Goal: Task Accomplishment & Management: Complete application form

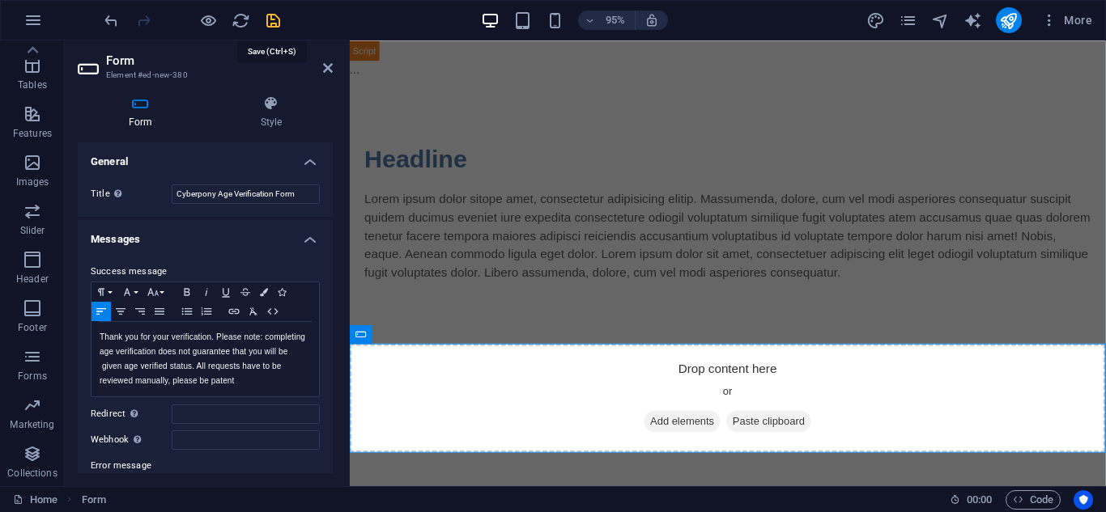
click at [271, 25] on icon "save" at bounding box center [273, 20] width 19 height 19
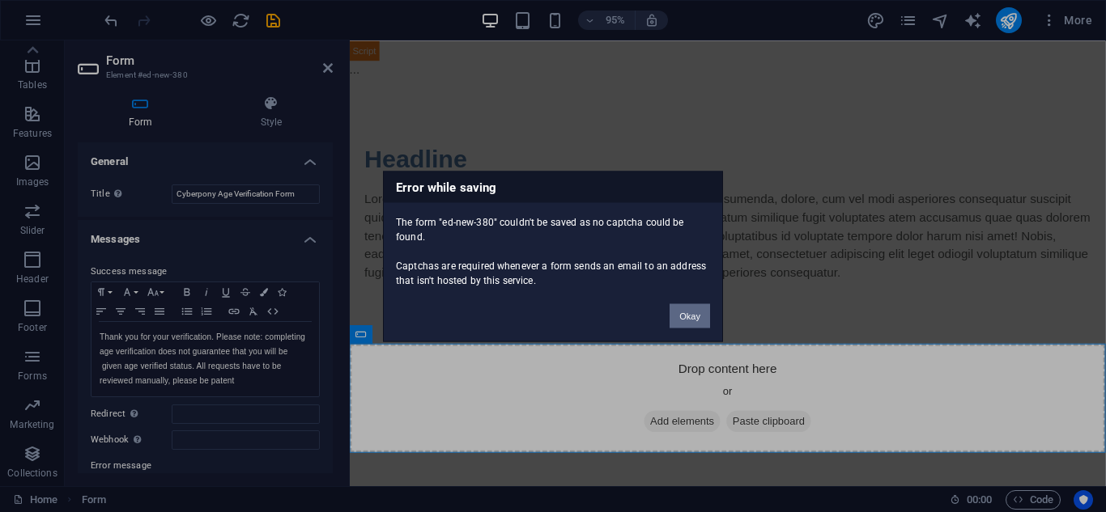
click at [691, 320] on button "Okay" at bounding box center [689, 315] width 40 height 24
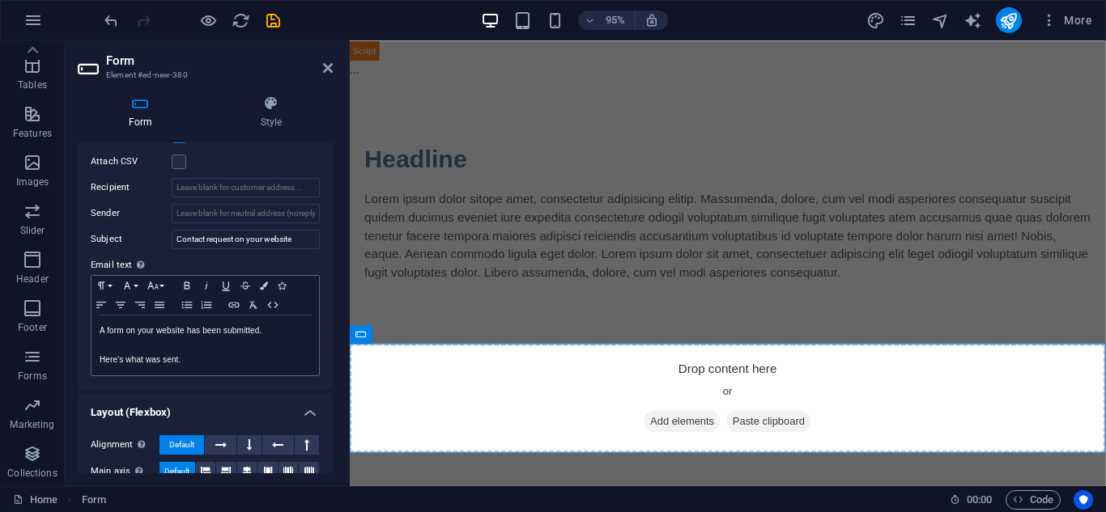
scroll to position [447, 0]
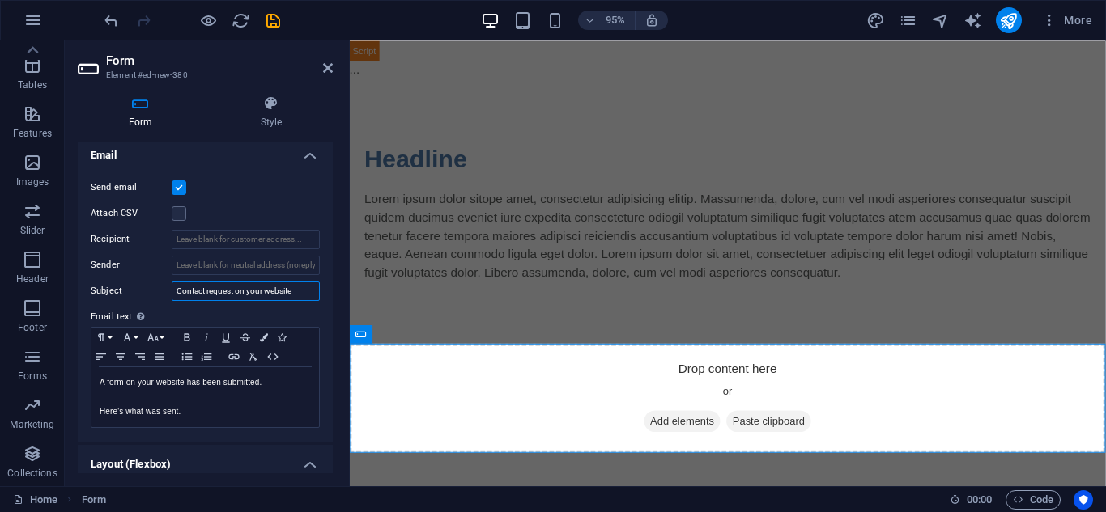
drag, startPoint x: 296, startPoint y: 298, endPoint x: 99, endPoint y: 325, distance: 199.3
click at [99, 325] on div "Send email Attach CSV Recipient Sender Subject Contact request on your website …" at bounding box center [205, 303] width 255 height 277
click at [303, 294] on input "Age Verification Request from" at bounding box center [246, 291] width 148 height 19
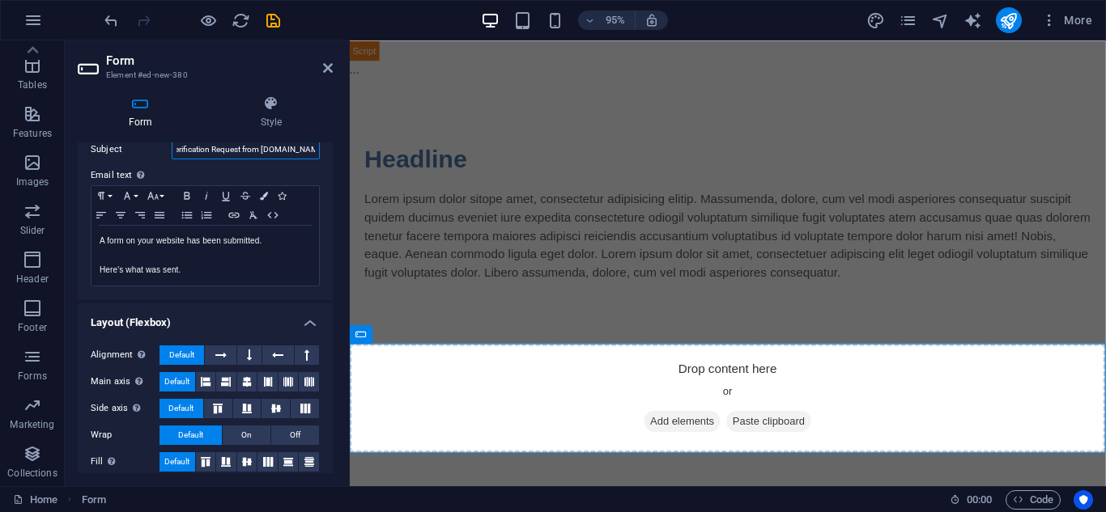
scroll to position [601, 0]
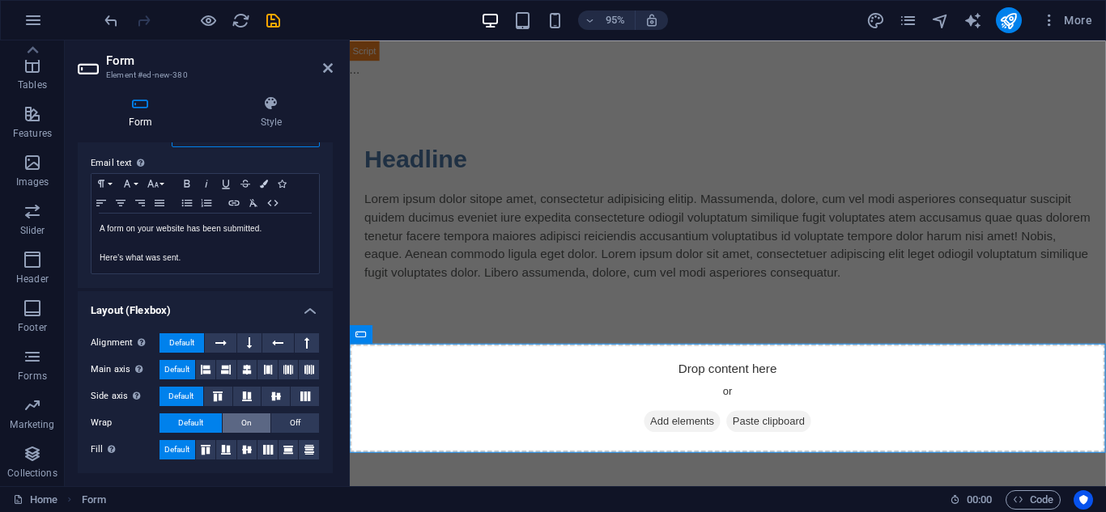
type input "Age Verification Request from [DOMAIN_NAME]"
click at [250, 426] on button "On" at bounding box center [247, 423] width 48 height 19
click at [203, 427] on button "Default" at bounding box center [190, 423] width 62 height 19
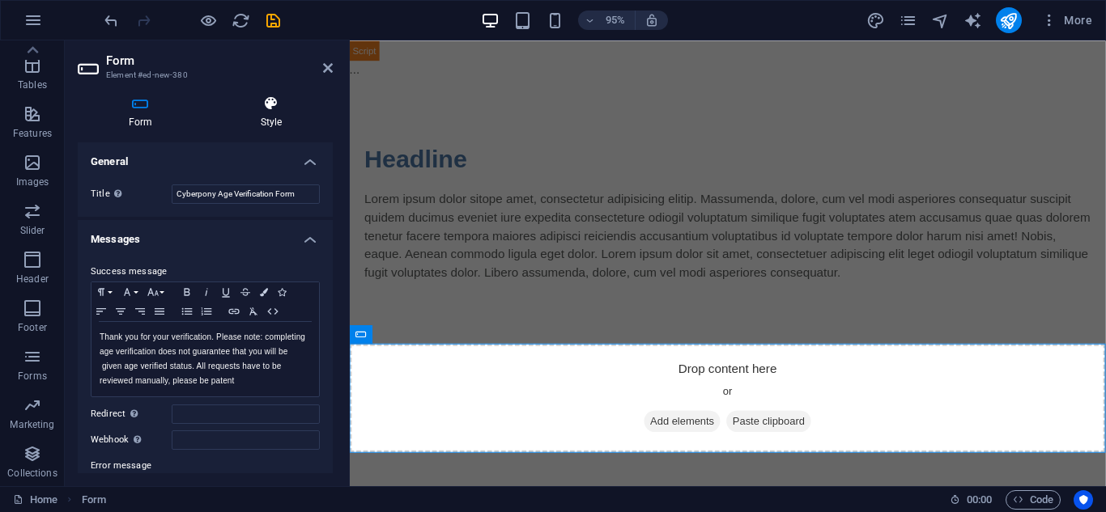
click at [277, 106] on icon at bounding box center [271, 104] width 123 height 16
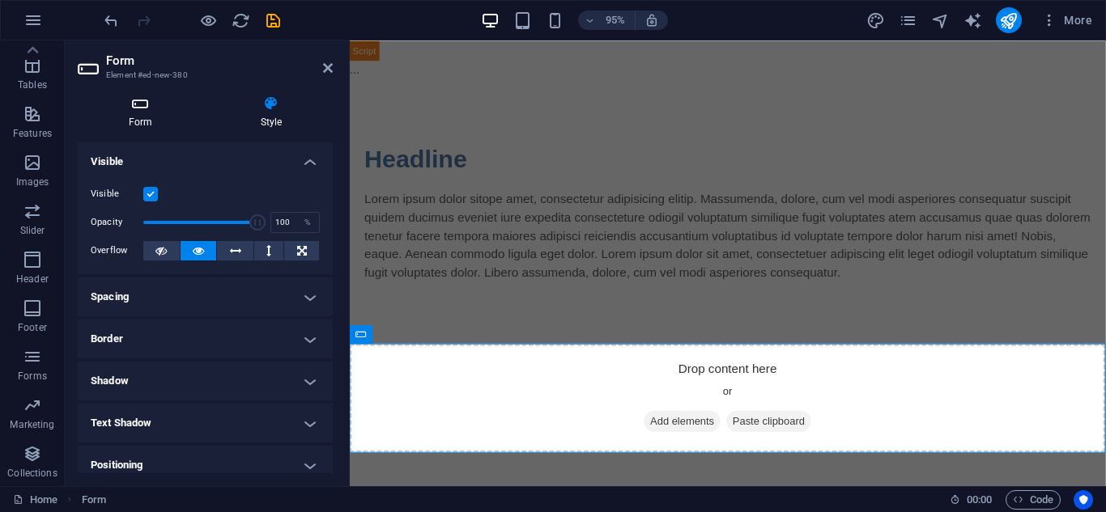
click at [157, 114] on h4 "Form" at bounding box center [144, 113] width 132 height 34
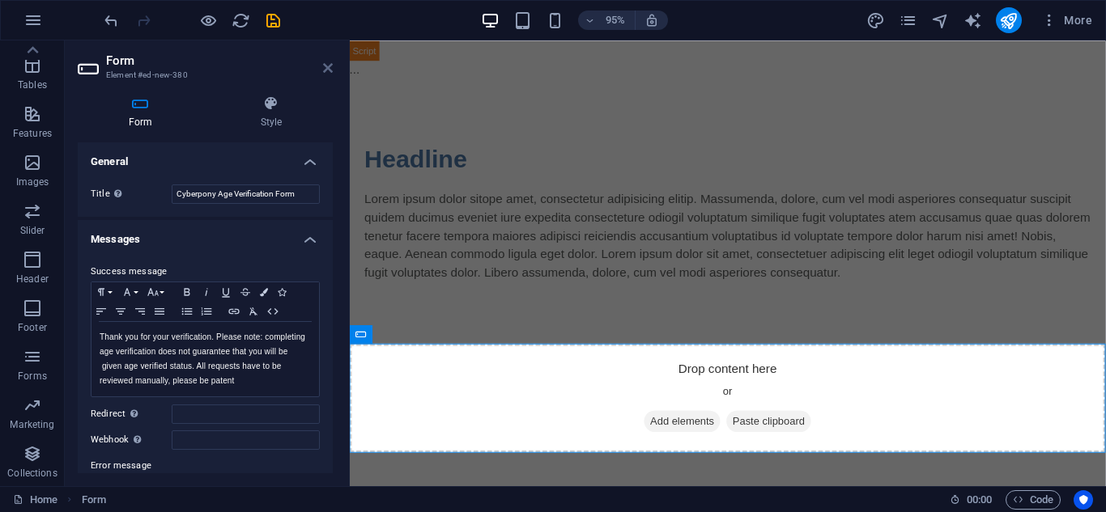
click at [331, 72] on icon at bounding box center [328, 68] width 10 height 13
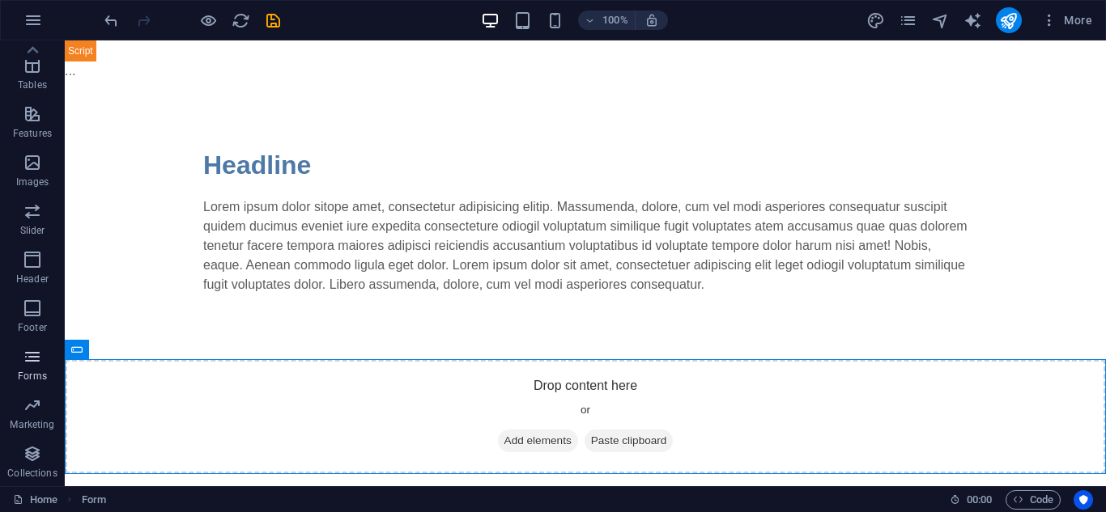
click at [28, 361] on icon "button" at bounding box center [32, 356] width 19 height 19
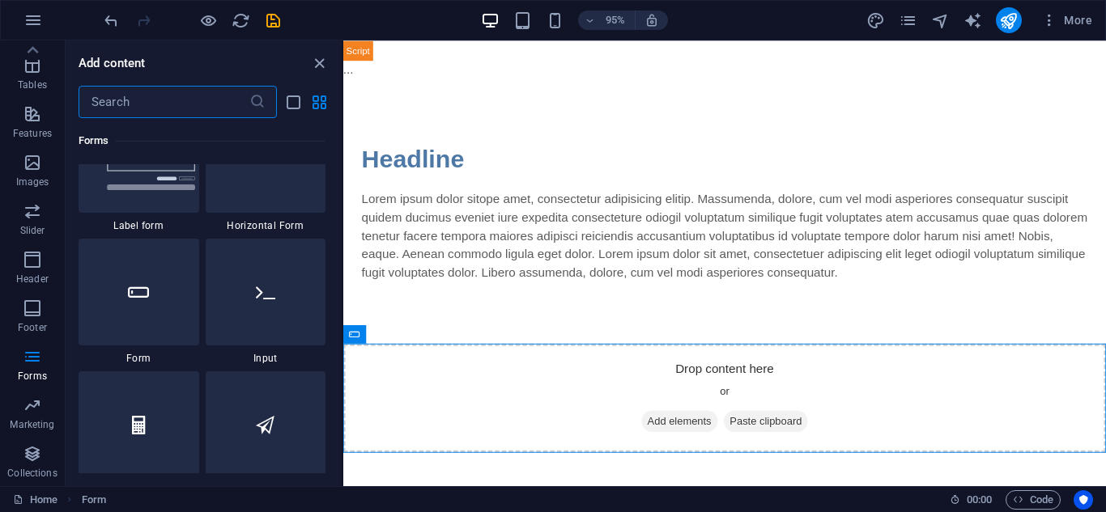
scroll to position [12150, 0]
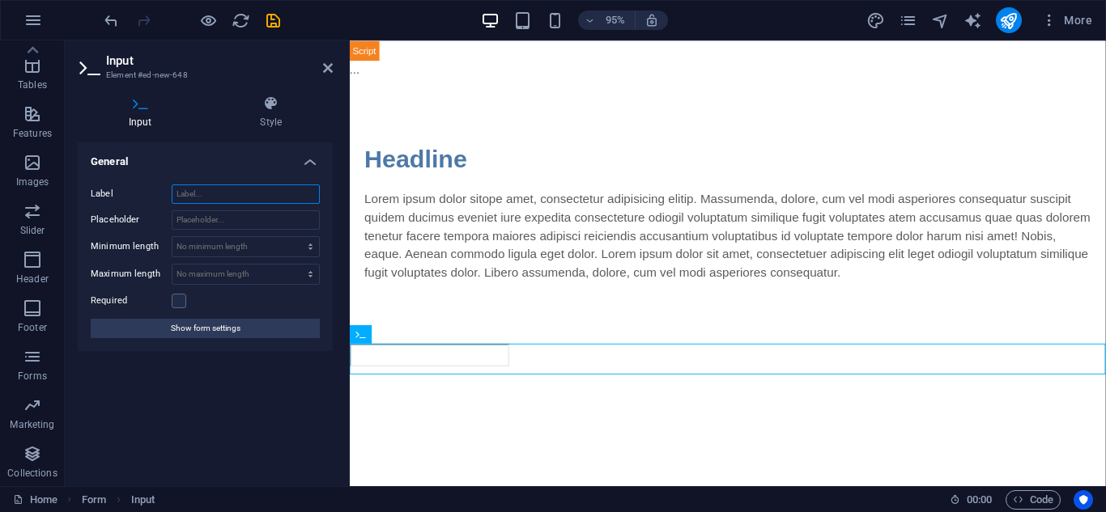
click at [246, 203] on input "Label" at bounding box center [246, 194] width 148 height 19
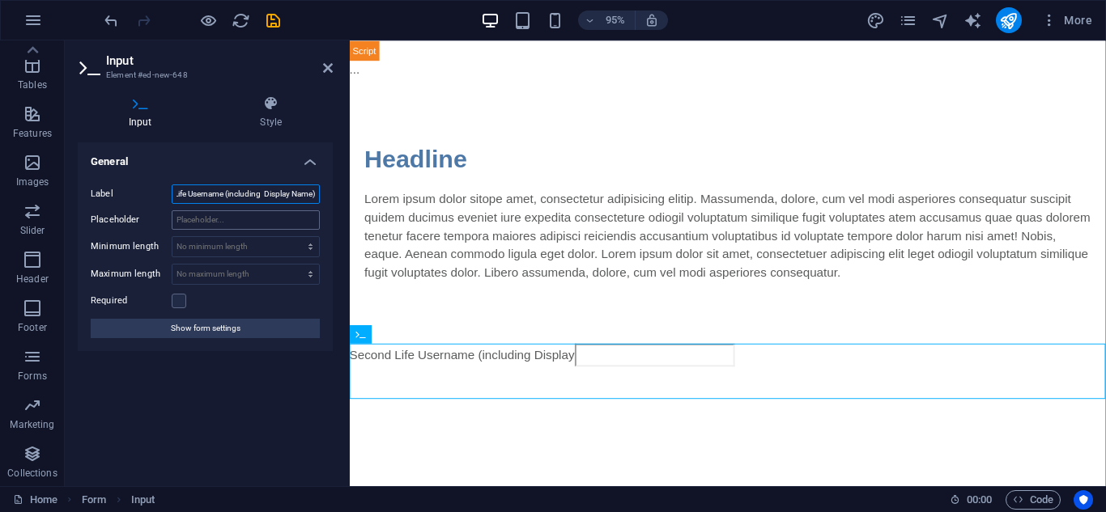
scroll to position [0, 36]
type input "Second Life Username (including Display Name)"
click at [235, 223] on input "Placeholder" at bounding box center [246, 219] width 148 height 19
type input "i.e Test(testuser159)"
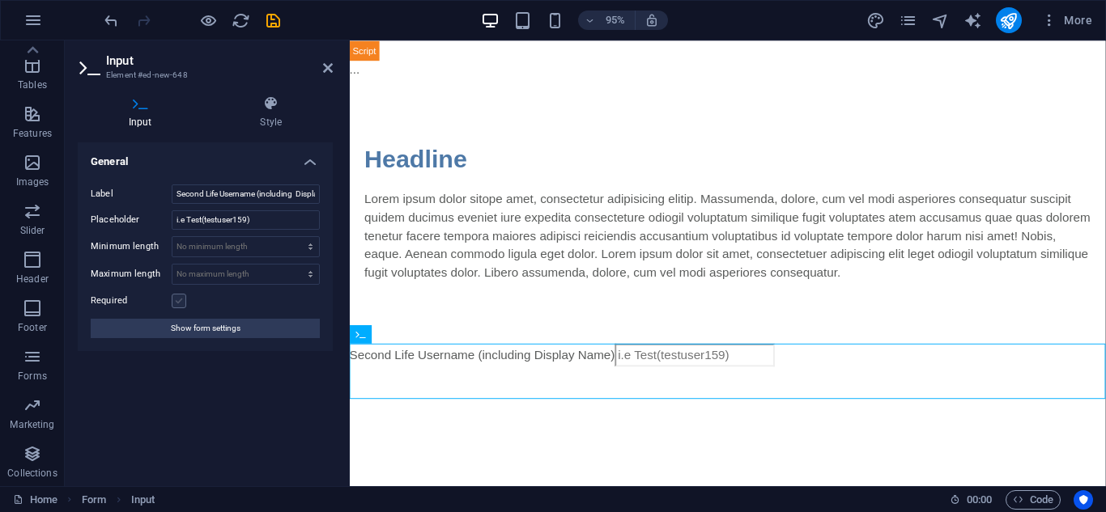
click at [176, 298] on label at bounding box center [179, 301] width 15 height 15
click at [0, 0] on input "Required" at bounding box center [0, 0] width 0 height 0
click at [324, 63] on icon at bounding box center [328, 68] width 10 height 13
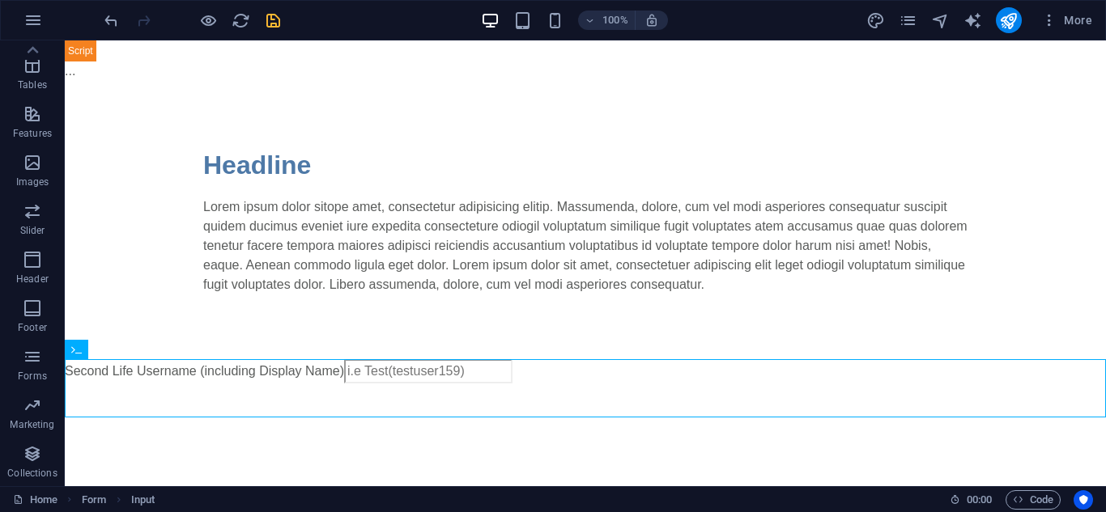
click at [282, 23] on span "save" at bounding box center [272, 20] width 19 height 19
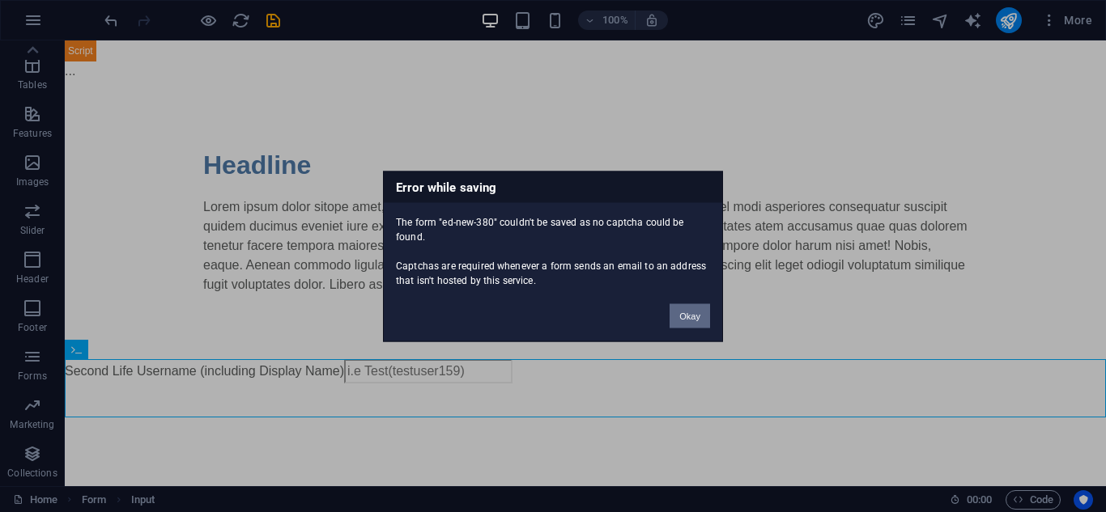
click at [684, 314] on button "Okay" at bounding box center [689, 315] width 40 height 24
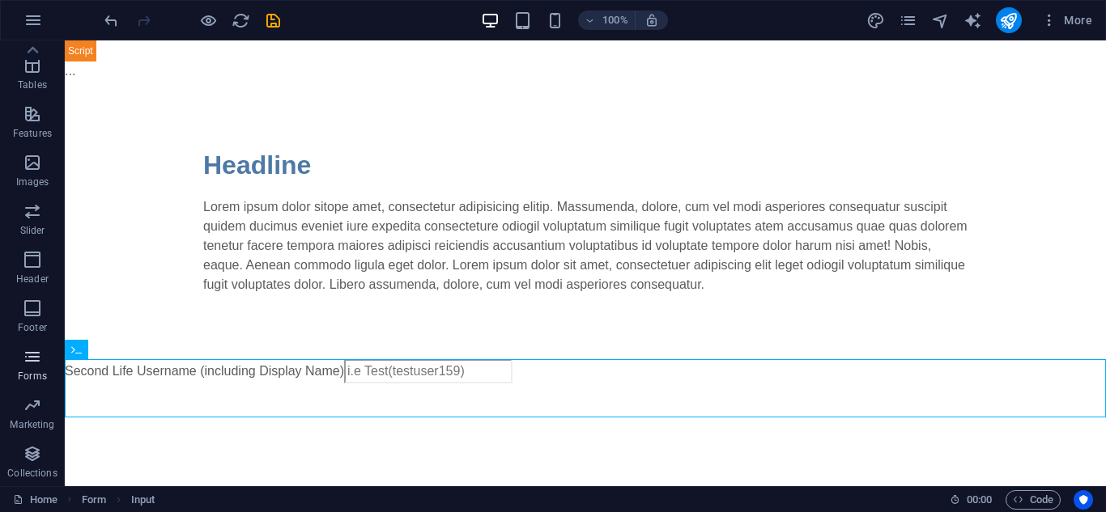
click at [21, 381] on p "Forms" at bounding box center [32, 376] width 29 height 13
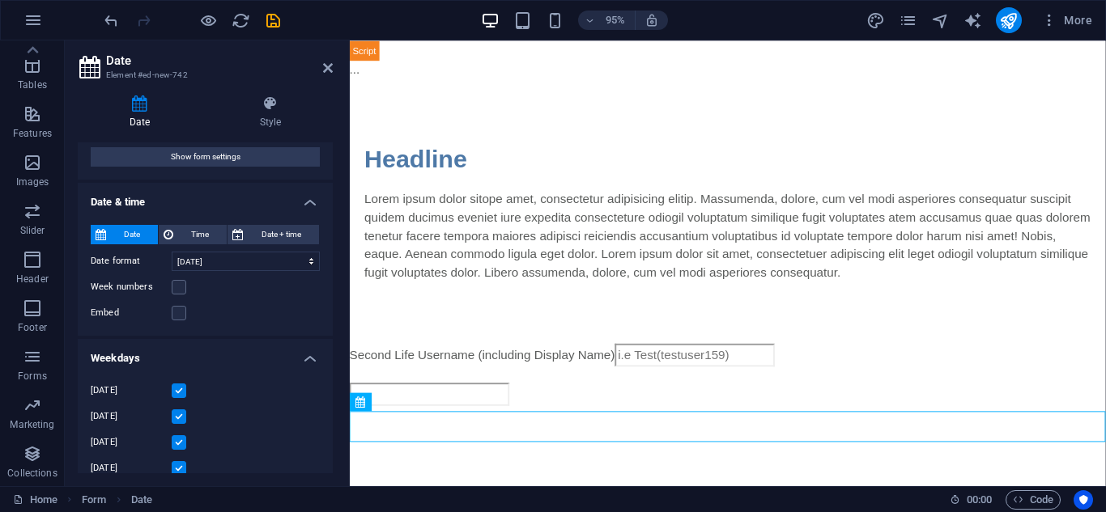
scroll to position [131, 0]
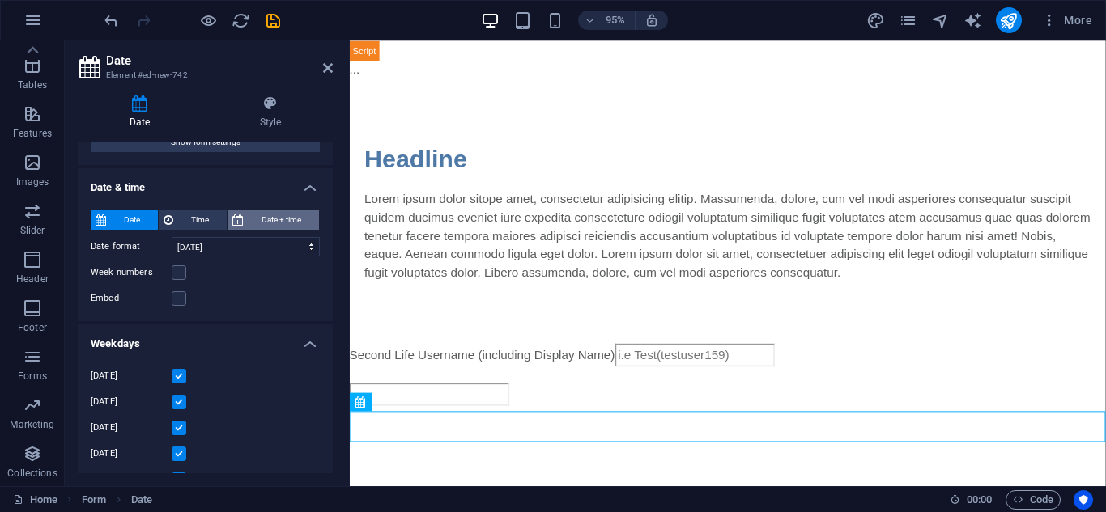
click at [268, 216] on span "Date + time" at bounding box center [281, 219] width 66 height 19
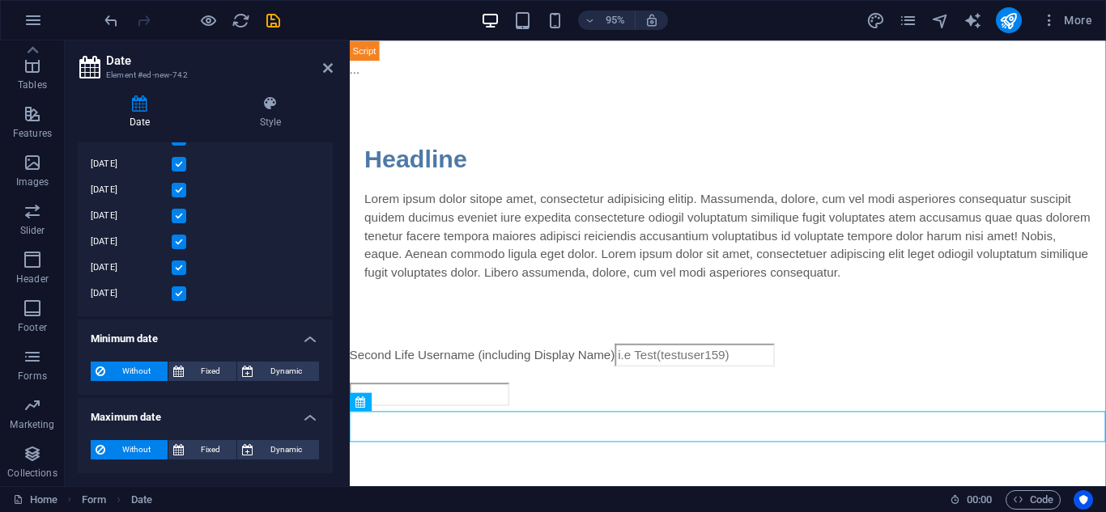
scroll to position [476, 0]
click at [218, 377] on span "Fixed" at bounding box center [211, 371] width 44 height 19
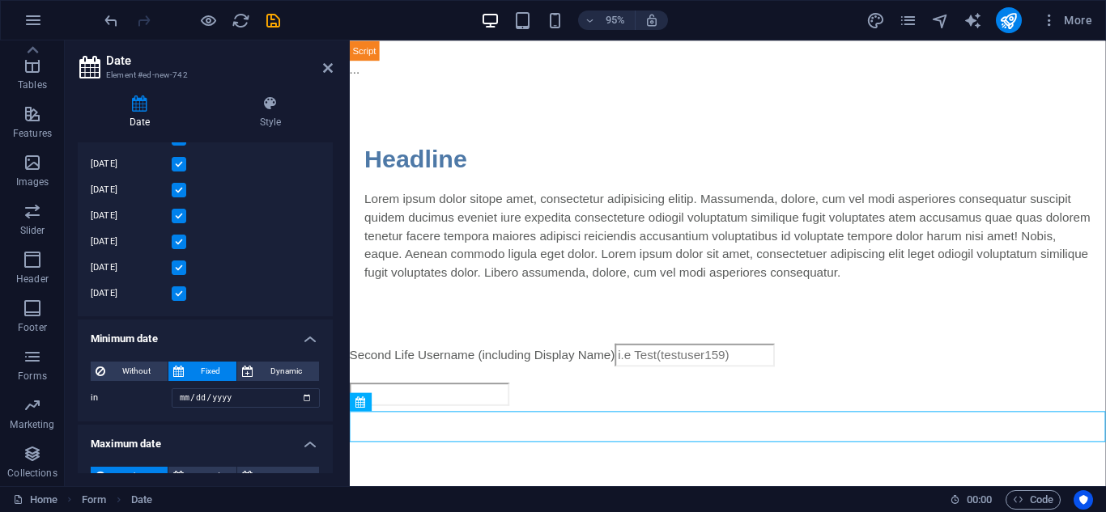
scroll to position [503, 0]
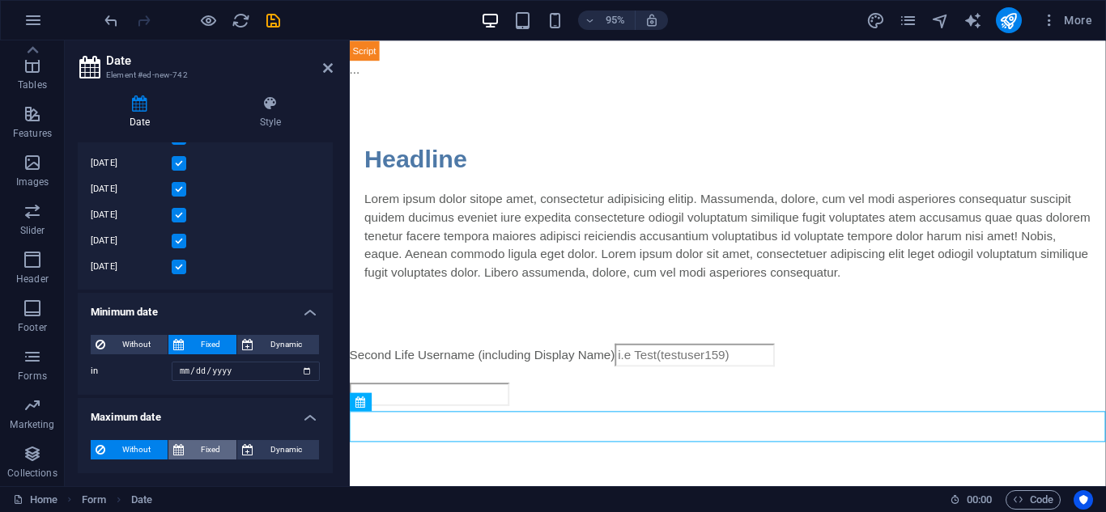
click at [189, 448] on span "Fixed" at bounding box center [211, 449] width 44 height 19
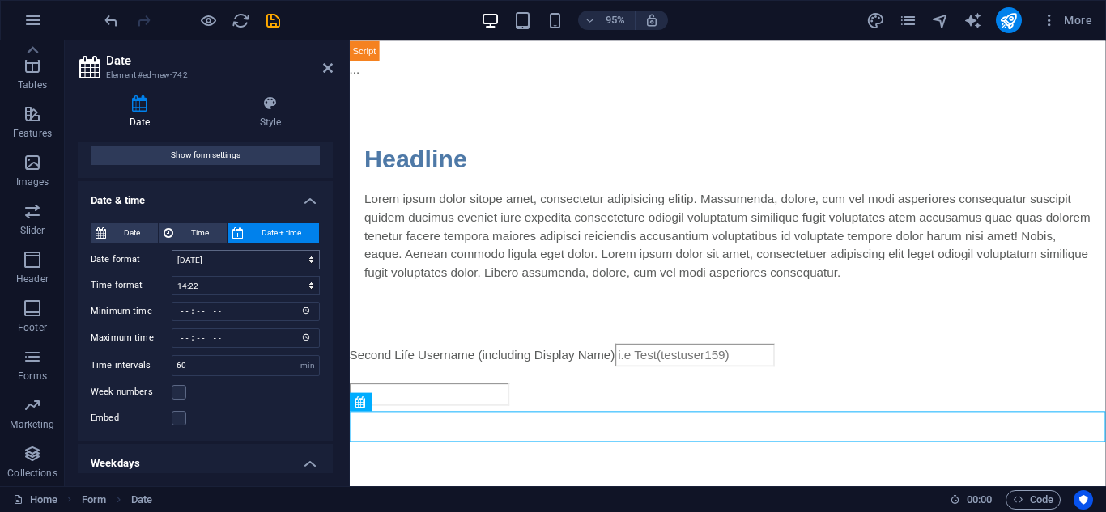
scroll to position [108, 0]
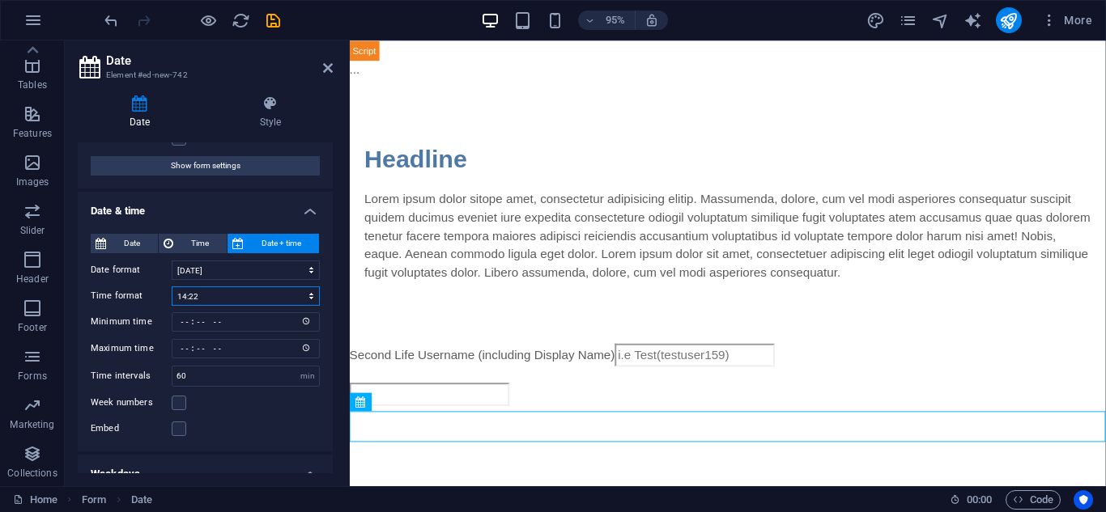
click at [214, 293] on select "14:22 02:22 pm" at bounding box center [246, 296] width 148 height 19
select select "1"
click at [172, 287] on select "14:22 02:22 pm" at bounding box center [246, 296] width 148 height 19
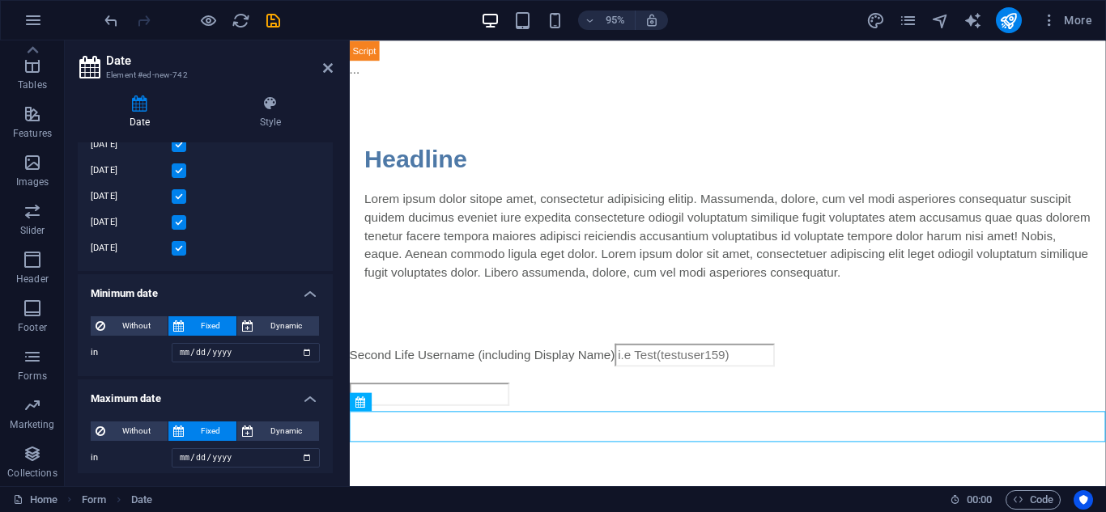
scroll to position [529, 0]
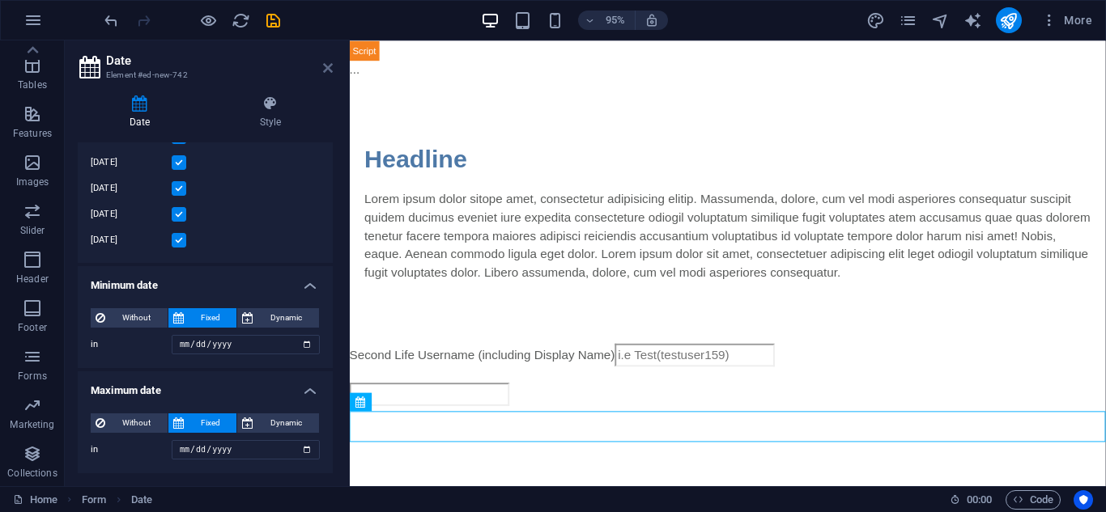
click at [327, 70] on icon at bounding box center [328, 68] width 10 height 13
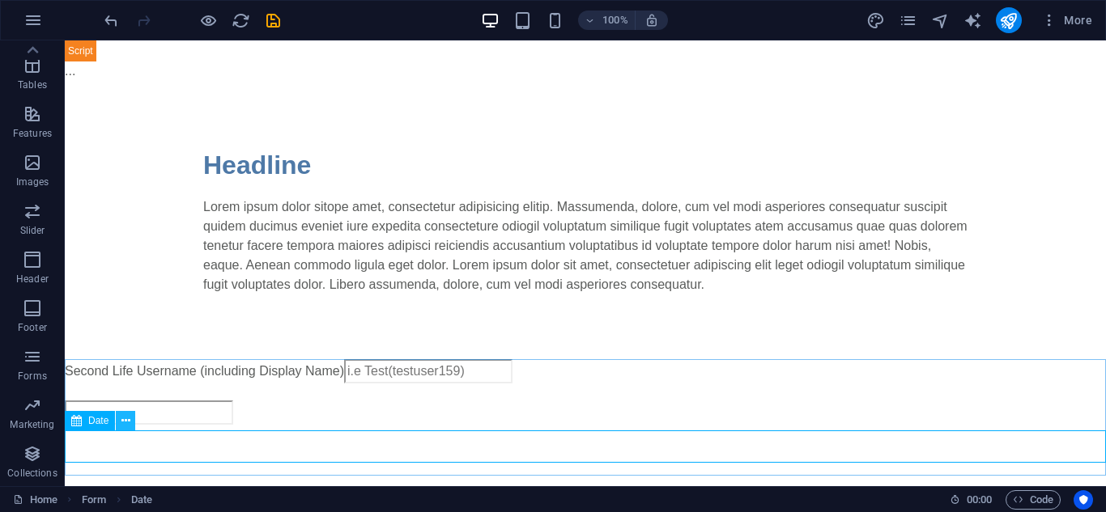
click at [128, 426] on icon at bounding box center [125, 421] width 9 height 17
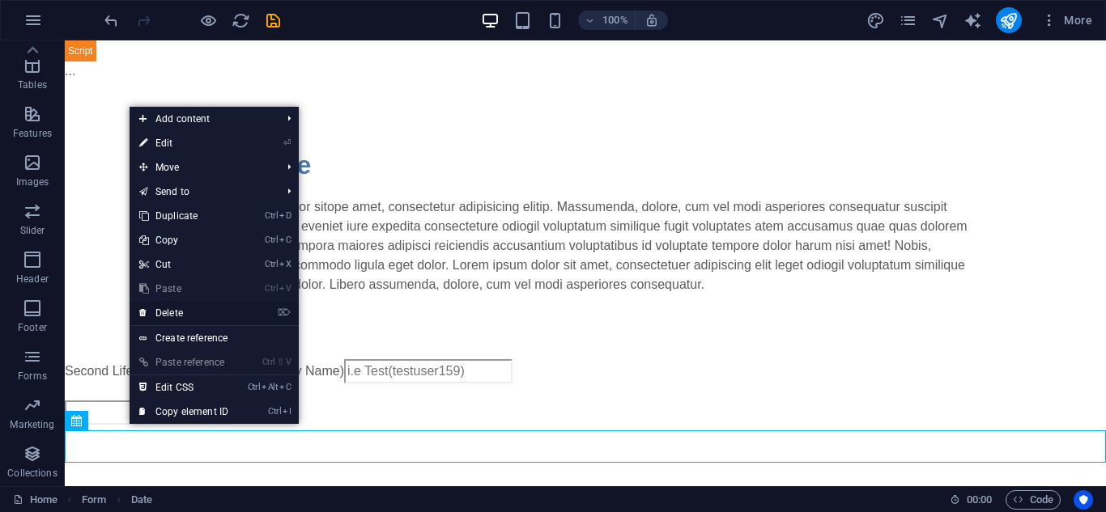
click at [186, 314] on link "⌦ Delete" at bounding box center [183, 313] width 108 height 24
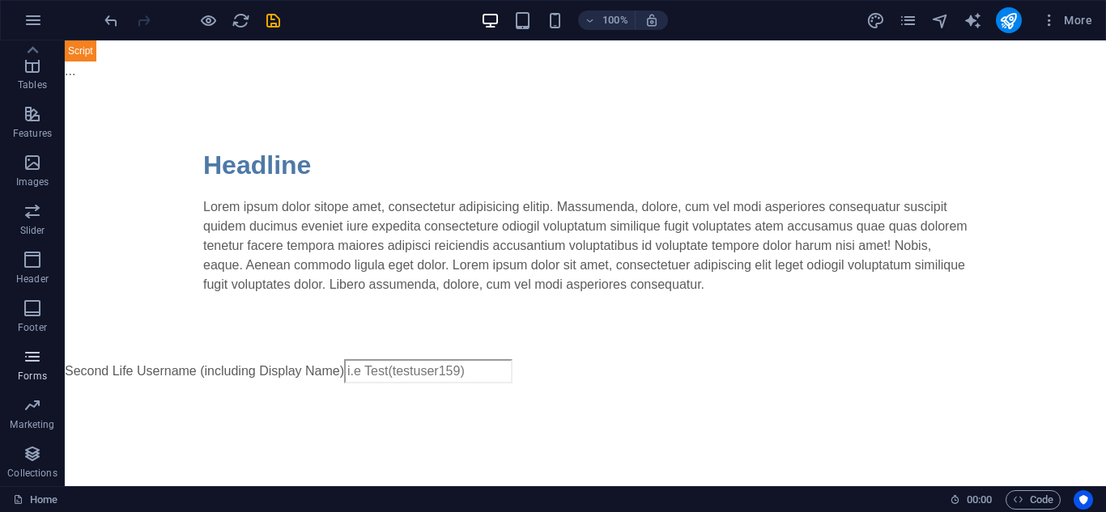
click at [37, 364] on icon "button" at bounding box center [32, 356] width 19 height 19
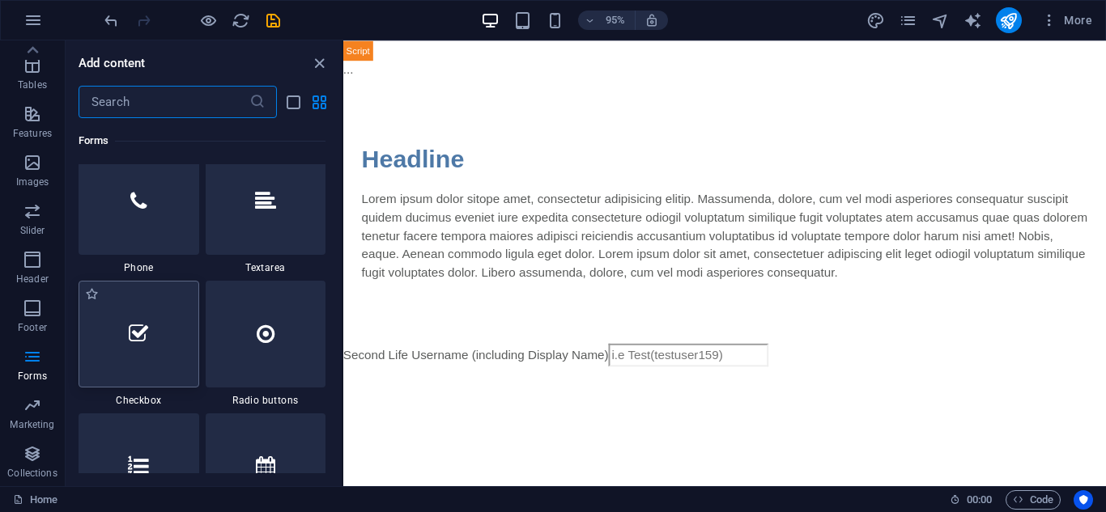
scroll to position [12499, 0]
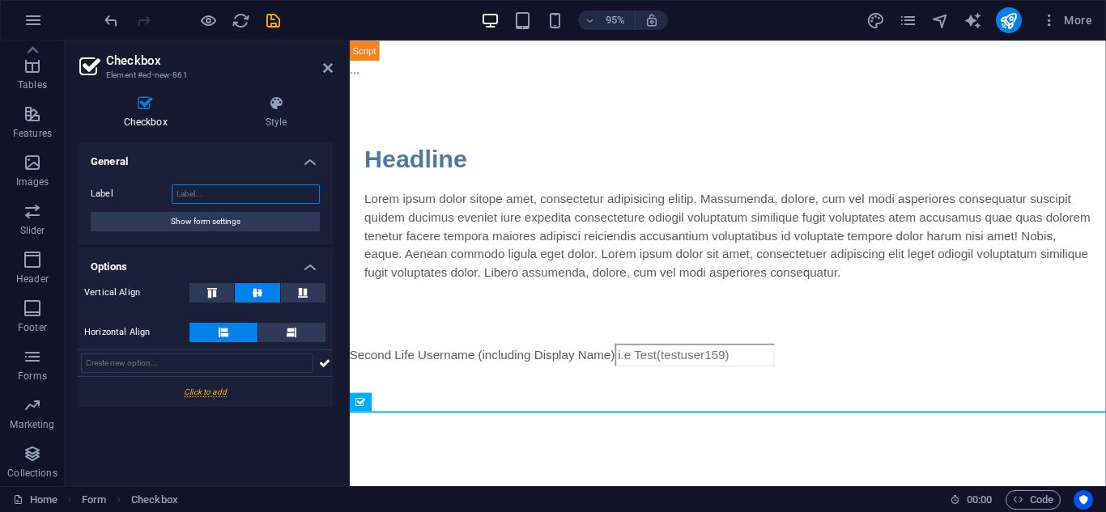
click at [199, 201] on input "Label" at bounding box center [246, 194] width 148 height 19
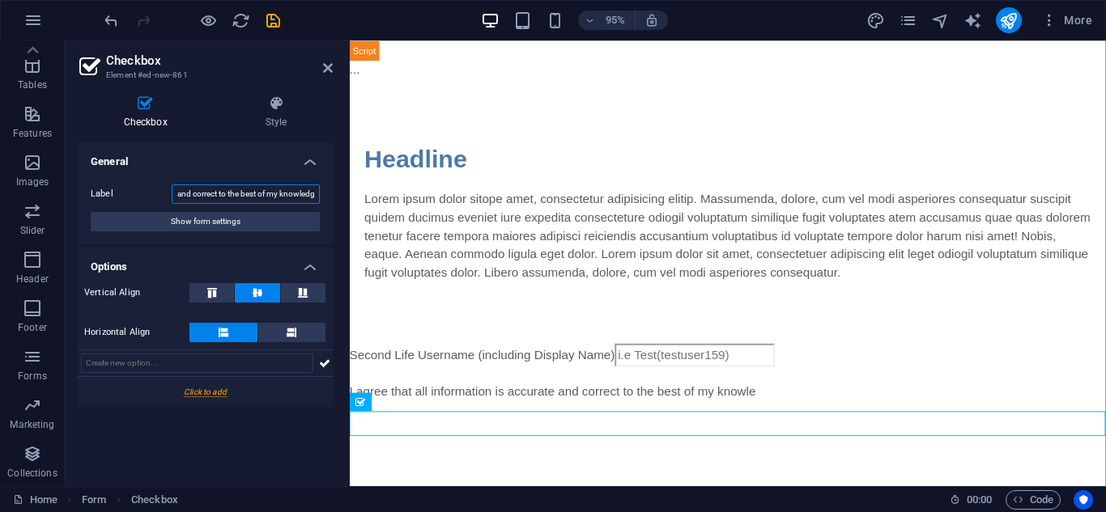
scroll to position [0, 144]
type input "I agree that all information is accurate and correct to the best of my knowledge"
click at [219, 363] on input "text" at bounding box center [197, 363] width 232 height 19
type input "I agree"
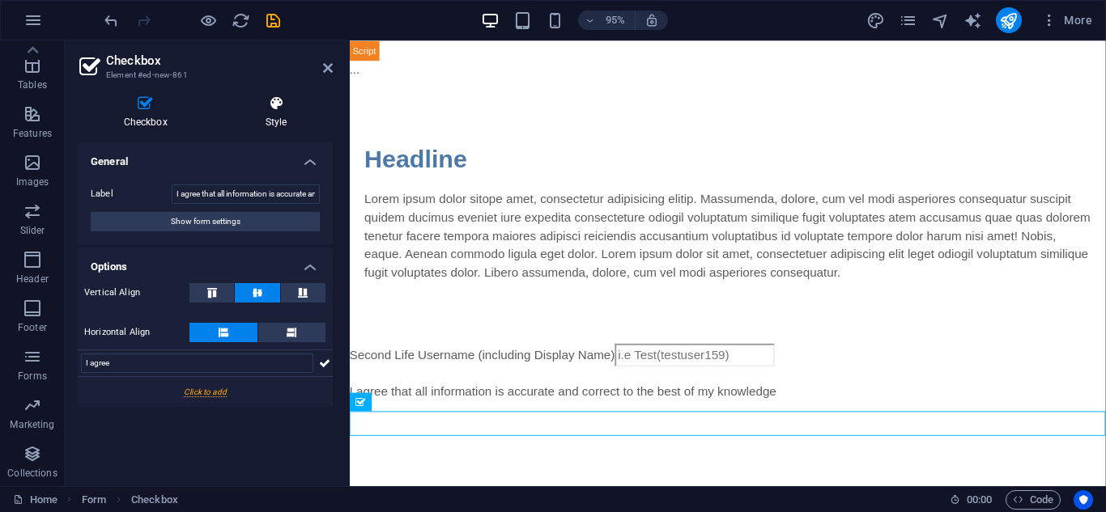
click at [266, 121] on h4 "Style" at bounding box center [275, 113] width 113 height 34
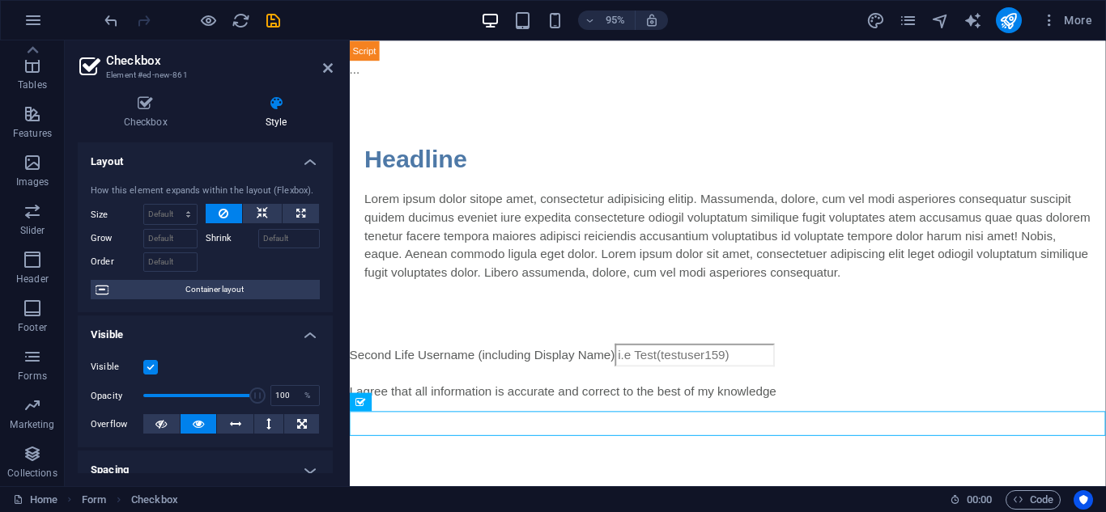
scroll to position [2, 0]
click at [142, 112] on h4 "Checkbox" at bounding box center [149, 113] width 142 height 34
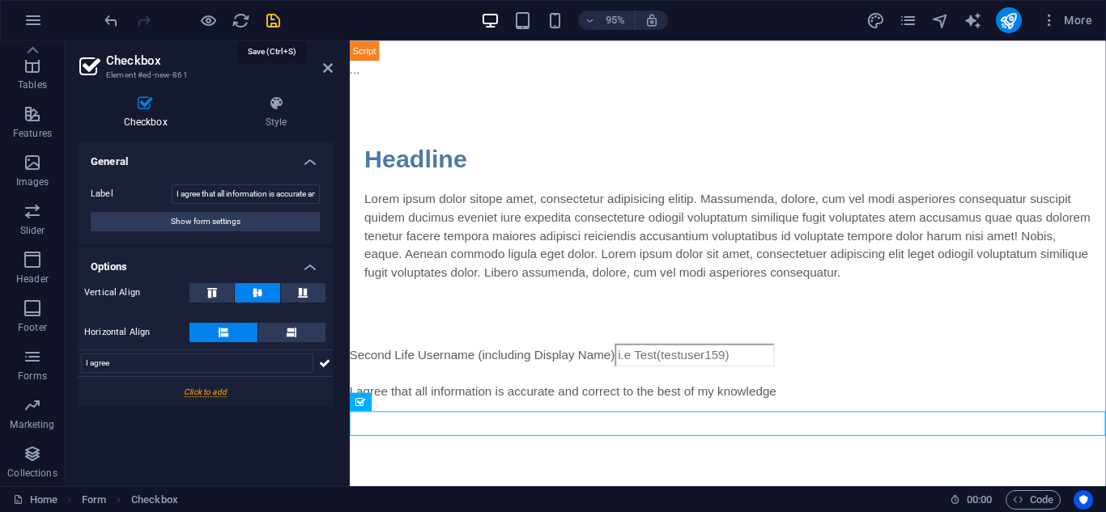
click at [272, 18] on icon "save" at bounding box center [273, 20] width 19 height 19
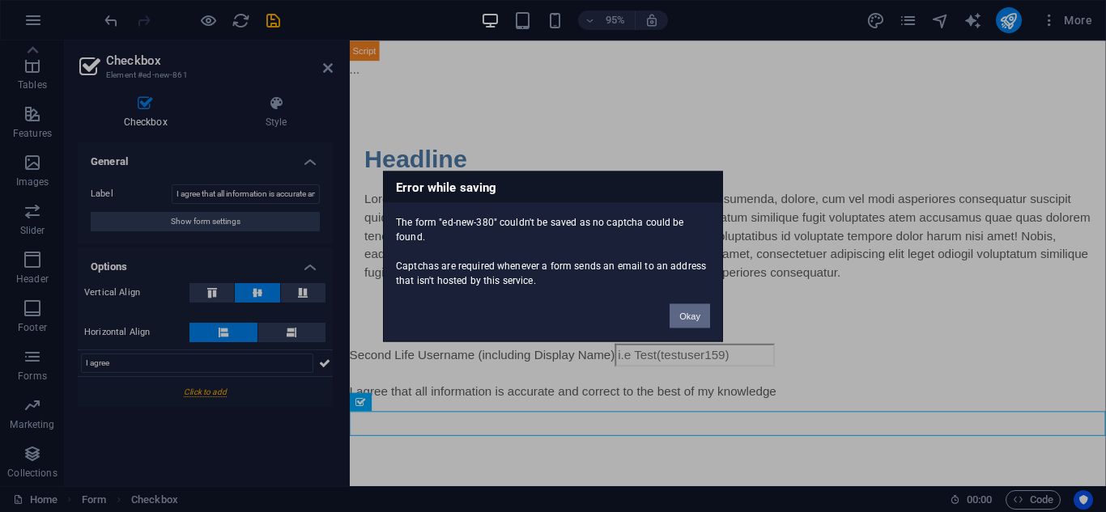
click at [686, 320] on button "Okay" at bounding box center [689, 315] width 40 height 24
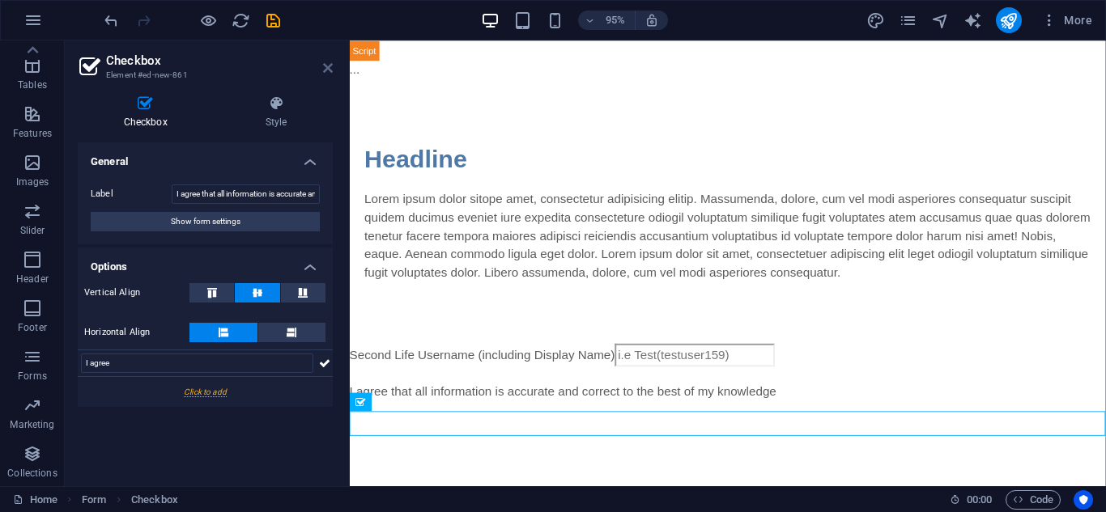
click at [323, 66] on icon at bounding box center [328, 68] width 10 height 13
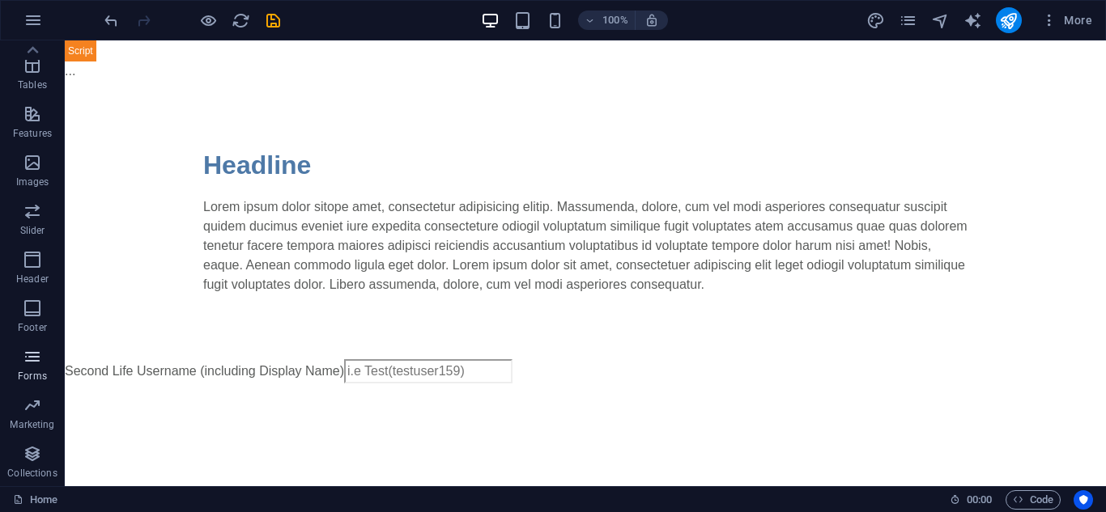
click at [46, 367] on span "Forms" at bounding box center [32, 366] width 65 height 39
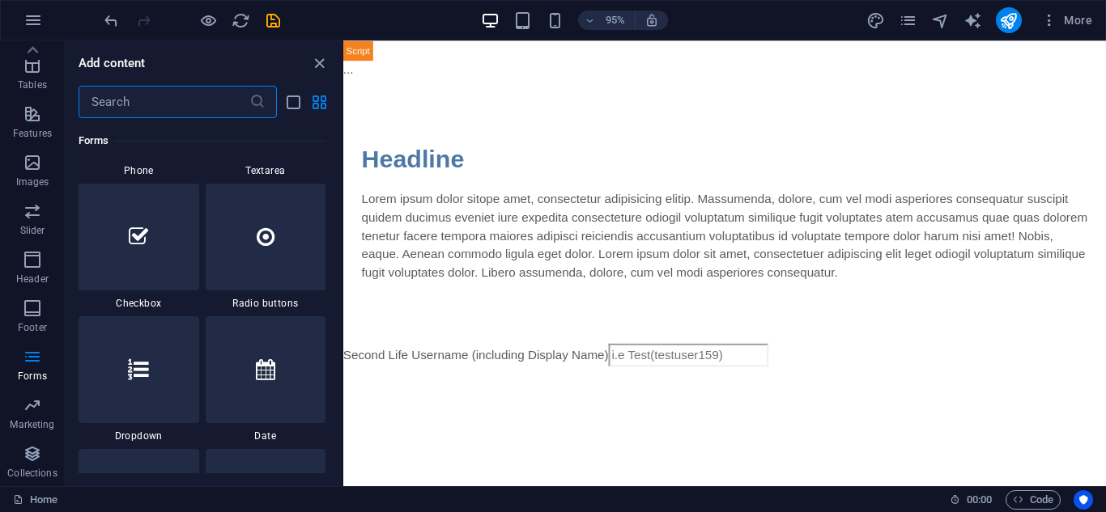
scroll to position [12603, 0]
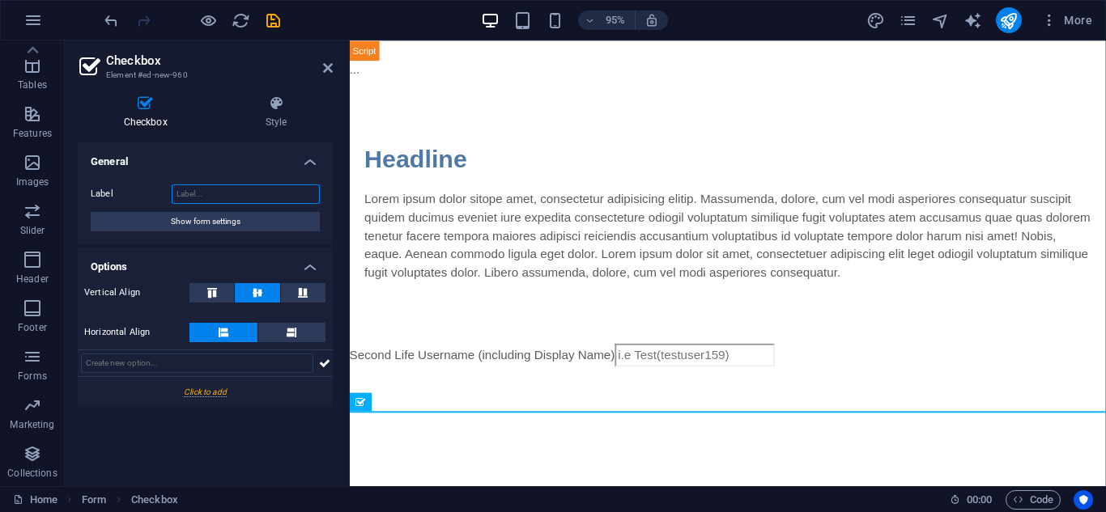
click at [189, 186] on input "Label" at bounding box center [246, 194] width 148 height 19
click at [164, 368] on input "text" at bounding box center [197, 363] width 232 height 19
type input "I agree"
click at [327, 361] on icon at bounding box center [324, 363] width 11 height 19
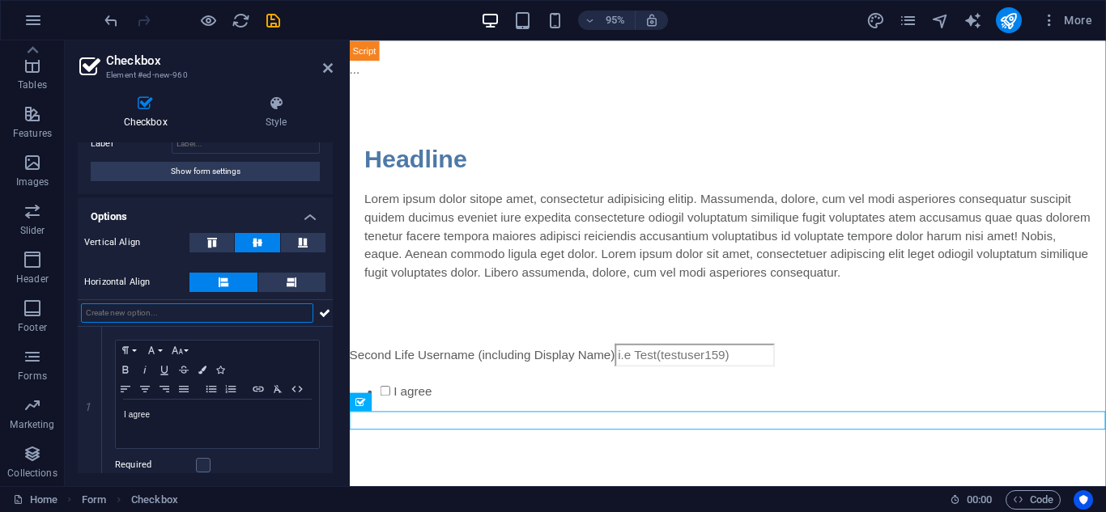
scroll to position [65, 0]
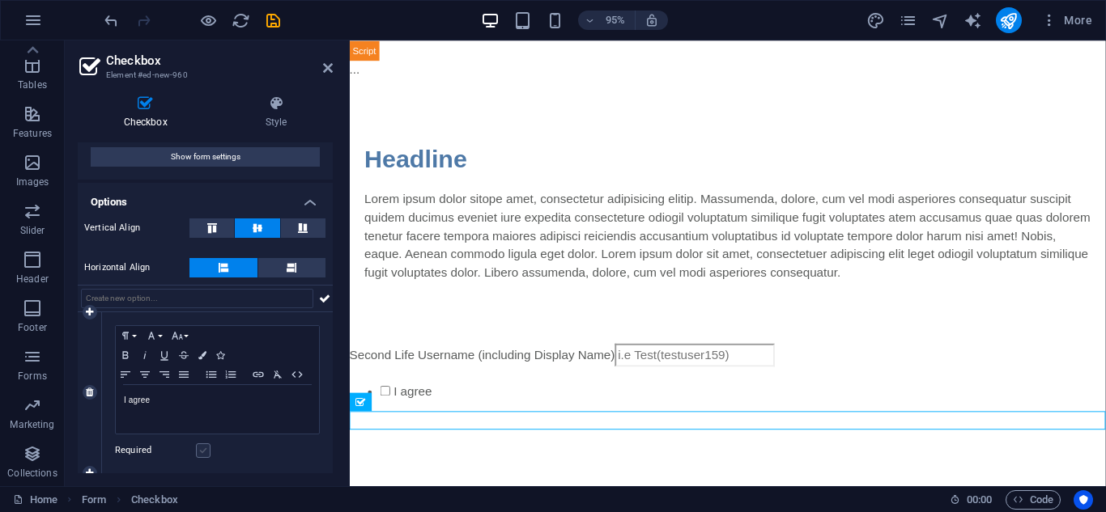
click at [197, 453] on label at bounding box center [203, 451] width 15 height 15
click at [0, 0] on input "Required" at bounding box center [0, 0] width 0 height 0
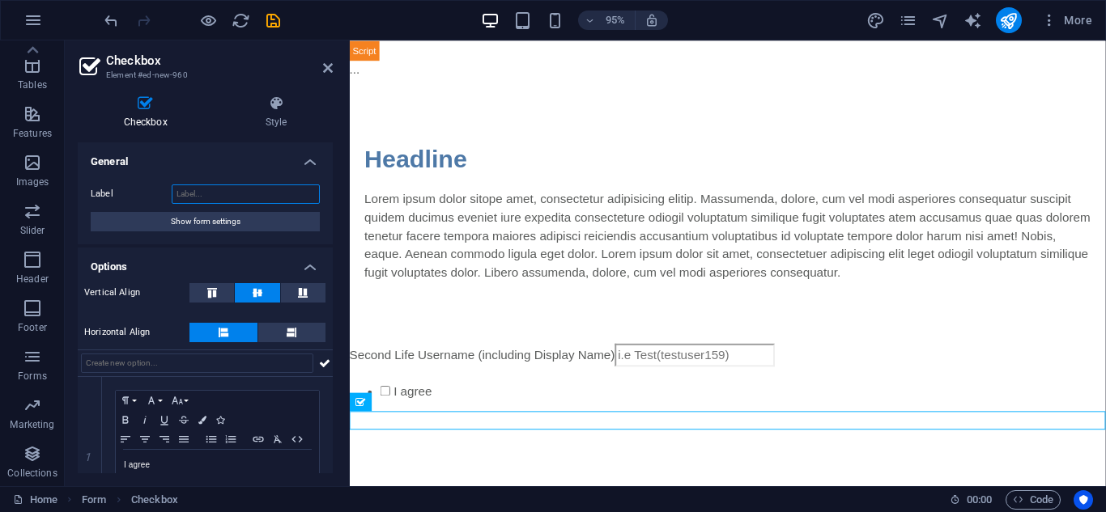
click at [197, 201] on input "Label" at bounding box center [246, 194] width 148 height 19
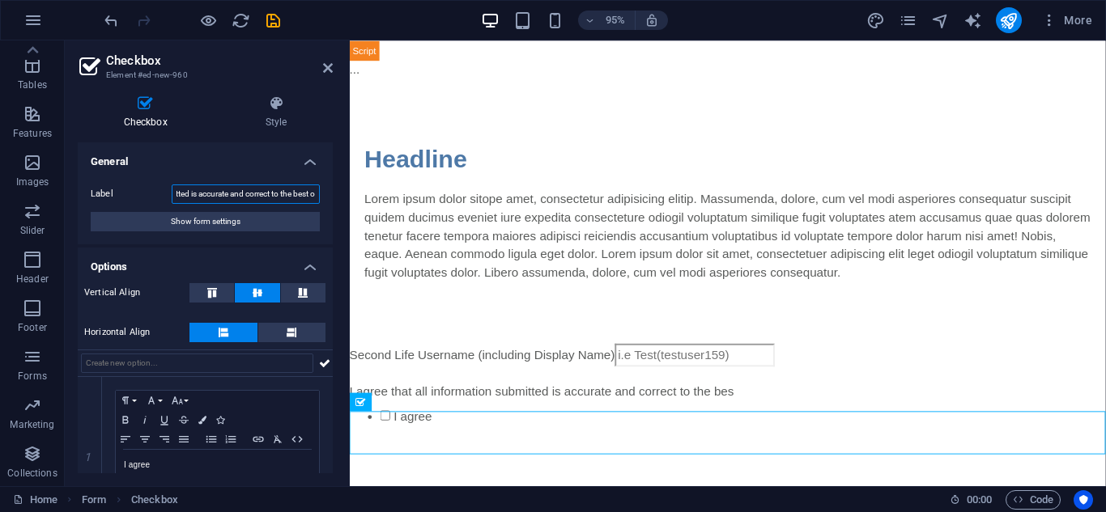
scroll to position [0, 129]
type input "I agree that all information submitted is accurate and correct to the best of m…"
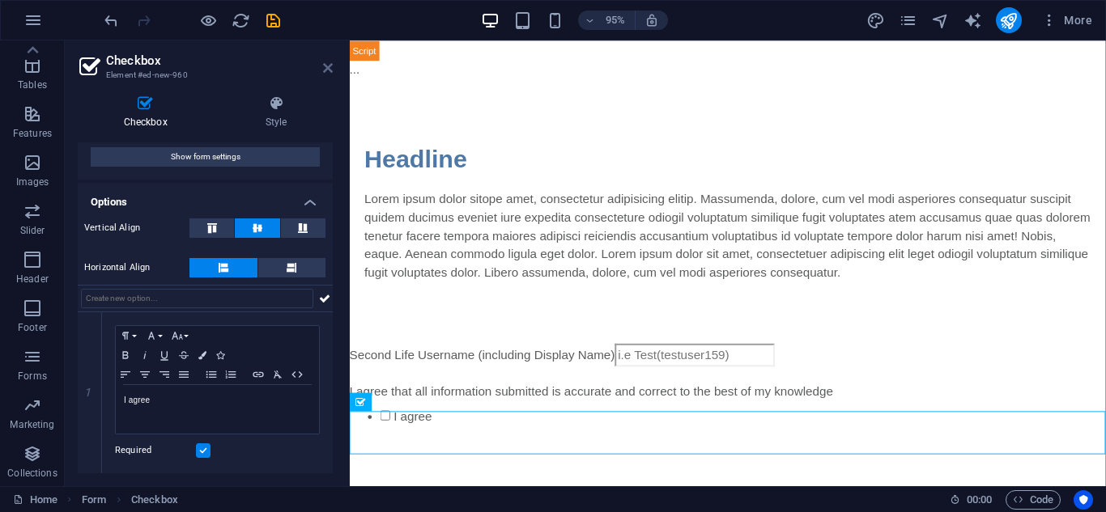
click at [327, 73] on icon at bounding box center [328, 68] width 10 height 13
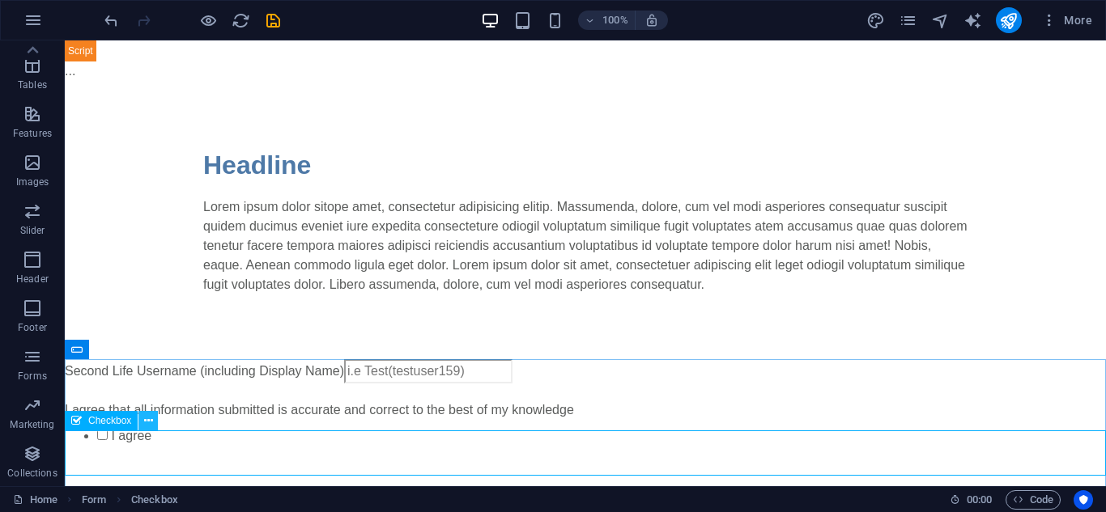
click at [149, 425] on icon at bounding box center [148, 421] width 9 height 17
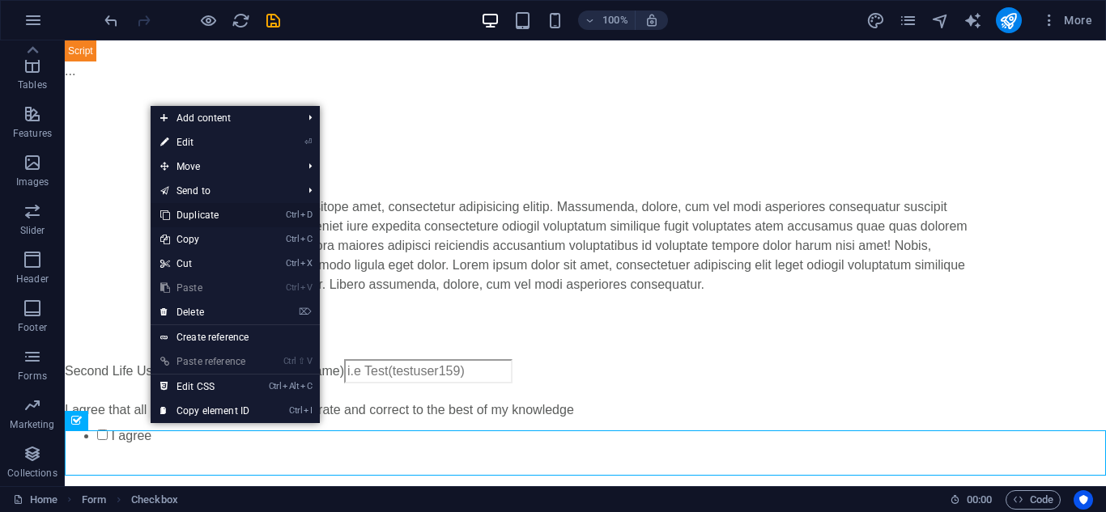
click at [204, 222] on link "Ctrl D Duplicate" at bounding box center [205, 215] width 108 height 24
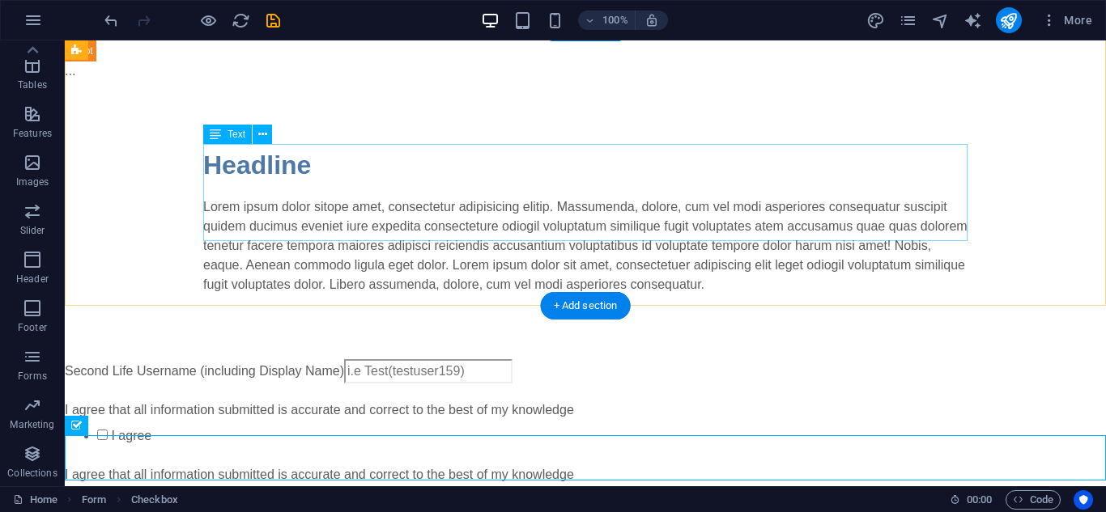
scroll to position [74, 0]
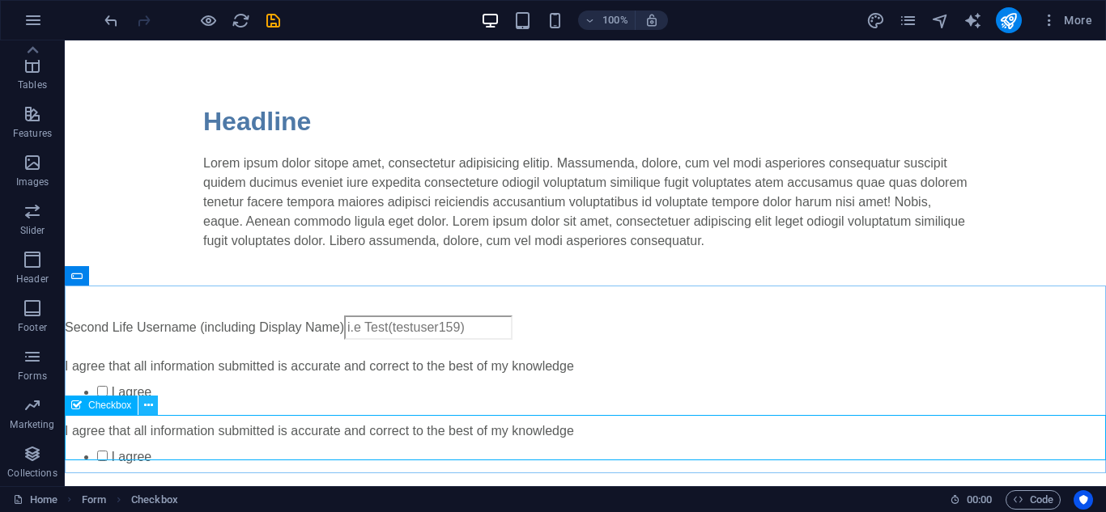
click at [149, 412] on icon at bounding box center [148, 405] width 9 height 17
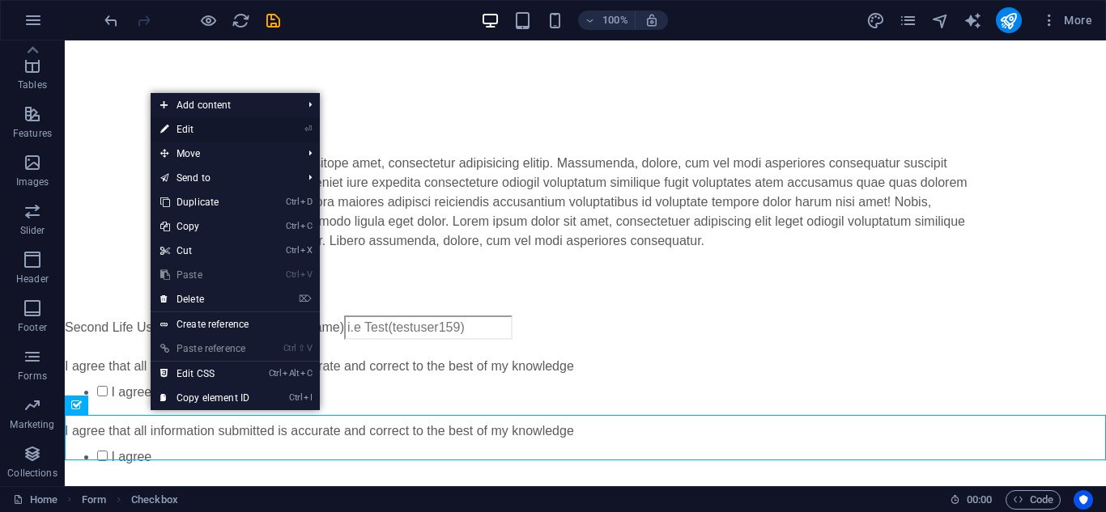
click at [174, 138] on link "⏎ Edit" at bounding box center [205, 129] width 108 height 24
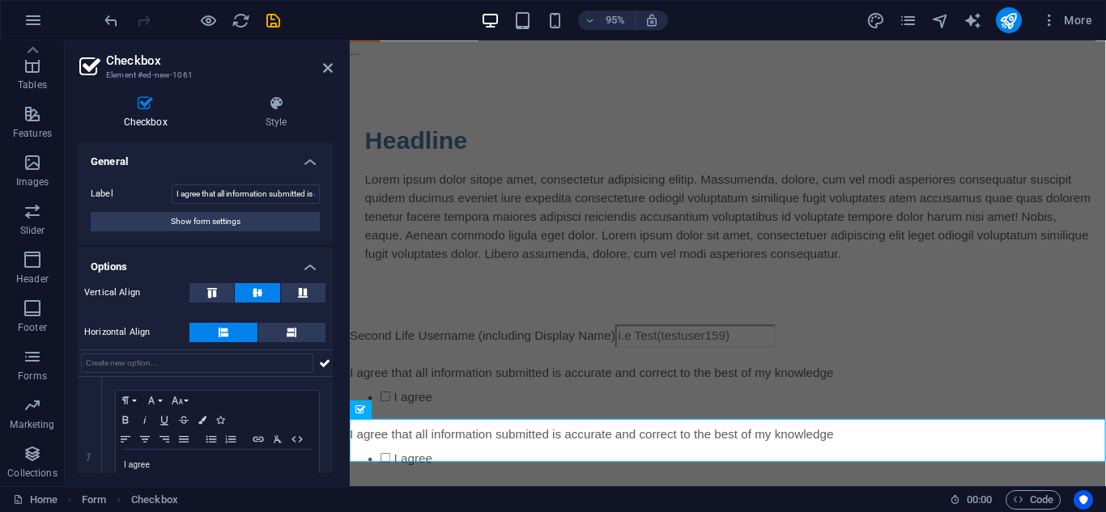
scroll to position [50, 0]
click at [203, 194] on input "I agree that all information submitted is accurate and correct to the best of m…" at bounding box center [246, 194] width 148 height 19
drag, startPoint x: 553, startPoint y: 235, endPoint x: 383, endPoint y: 198, distance: 173.8
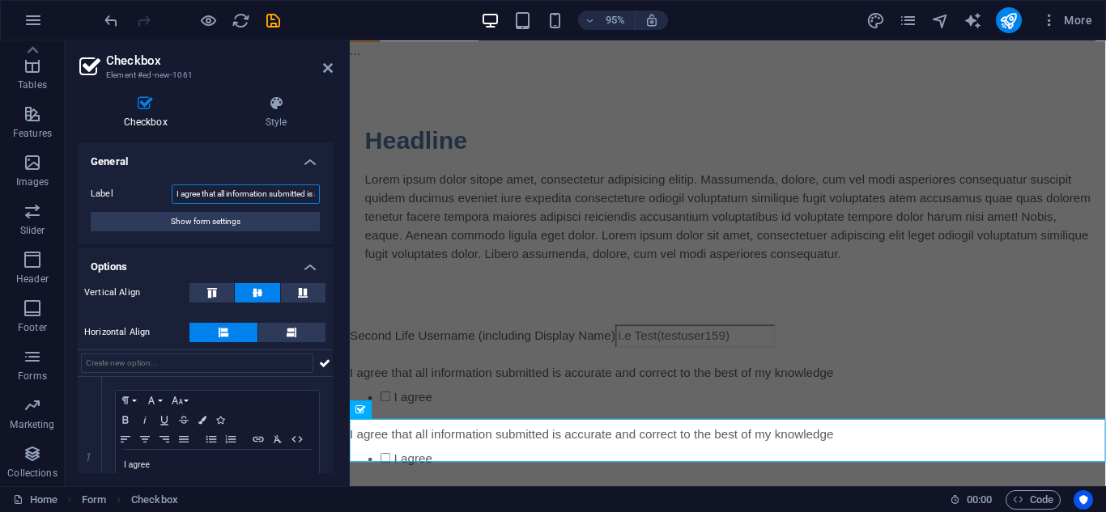
click at [229, 193] on input "I agree that all information submitted is accurate and correct to the best of m…" at bounding box center [246, 194] width 148 height 19
drag, startPoint x: 224, startPoint y: 193, endPoint x: 341, endPoint y: 191, distance: 116.6
click at [341, 191] on div "Checkbox Style General Label I agree that all information submitted is accurate…" at bounding box center [205, 285] width 281 height 404
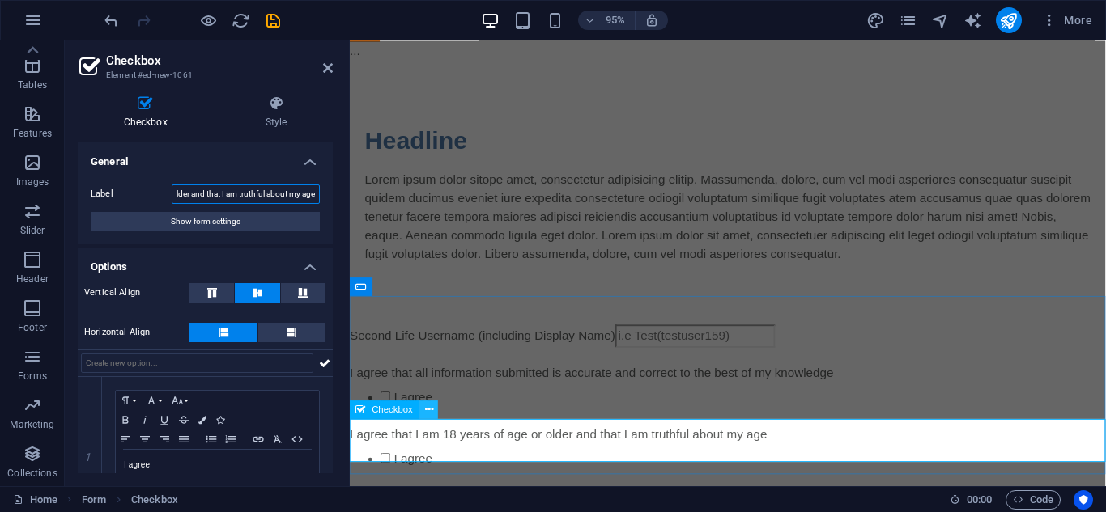
type input "I agree that I am 18 years of age or older and that I am truthful about my age"
click at [426, 415] on icon at bounding box center [429, 409] width 8 height 16
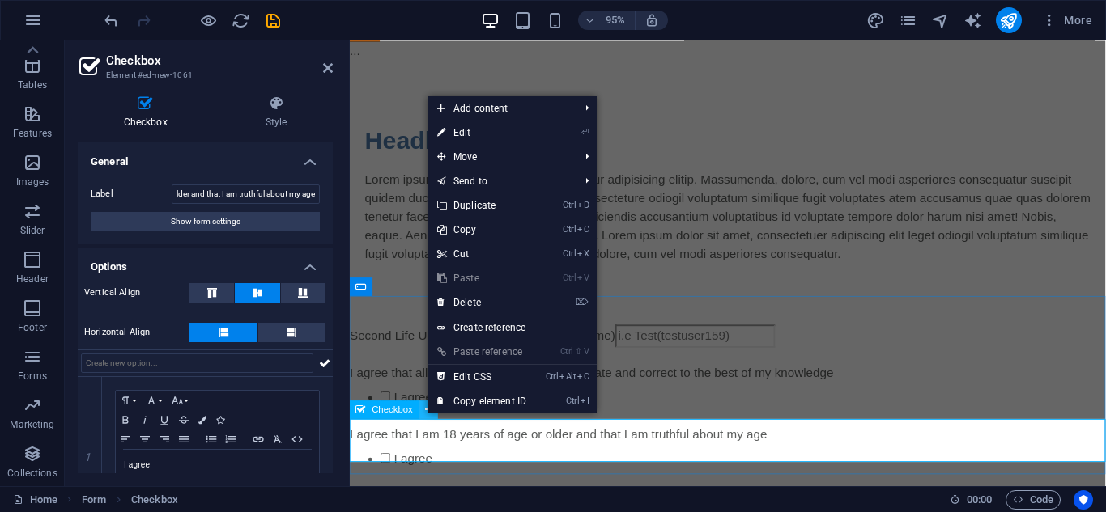
scroll to position [0, 0]
click at [461, 210] on link "Ctrl D Duplicate" at bounding box center [481, 205] width 108 height 24
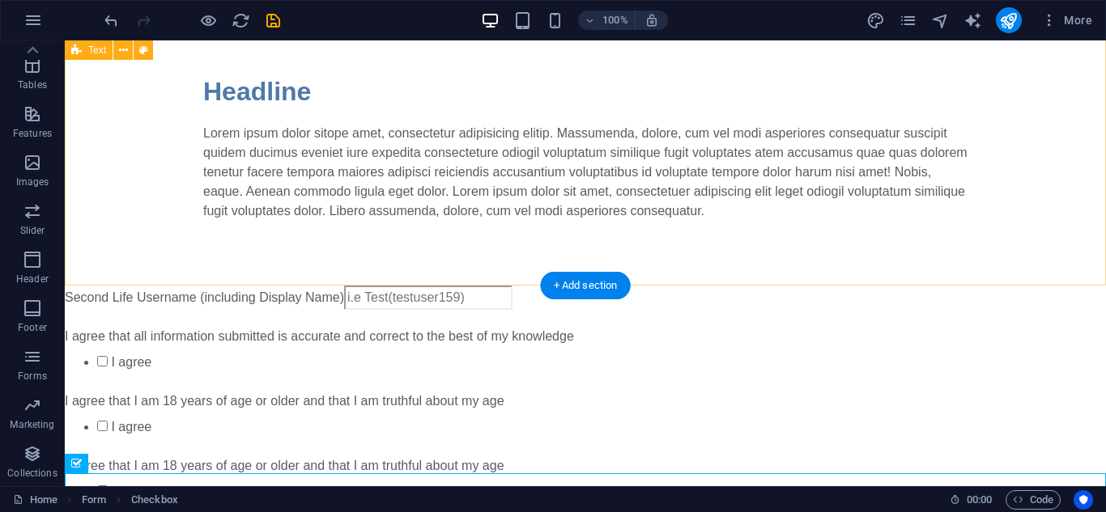
scroll to position [132, 0]
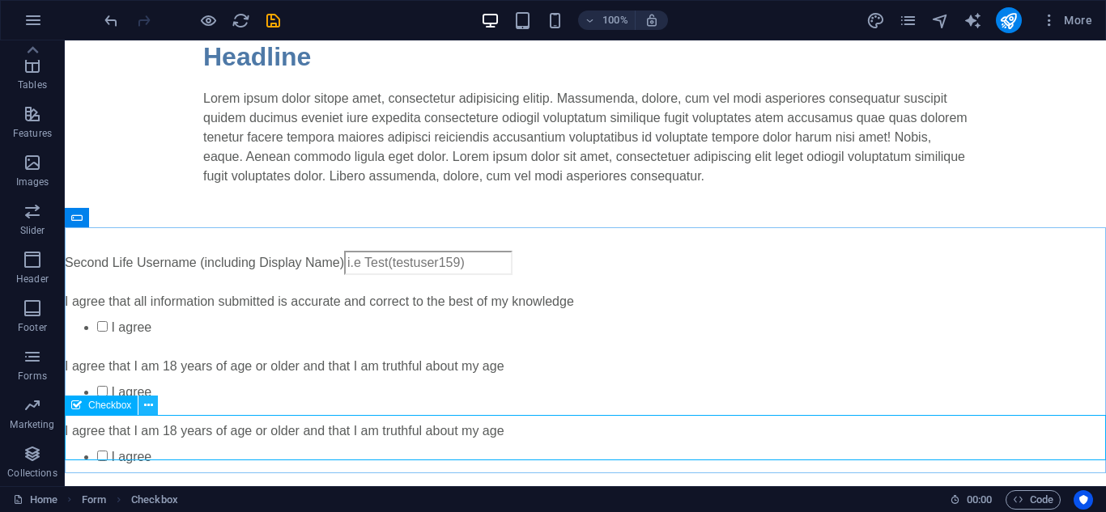
click at [148, 407] on icon at bounding box center [148, 405] width 9 height 17
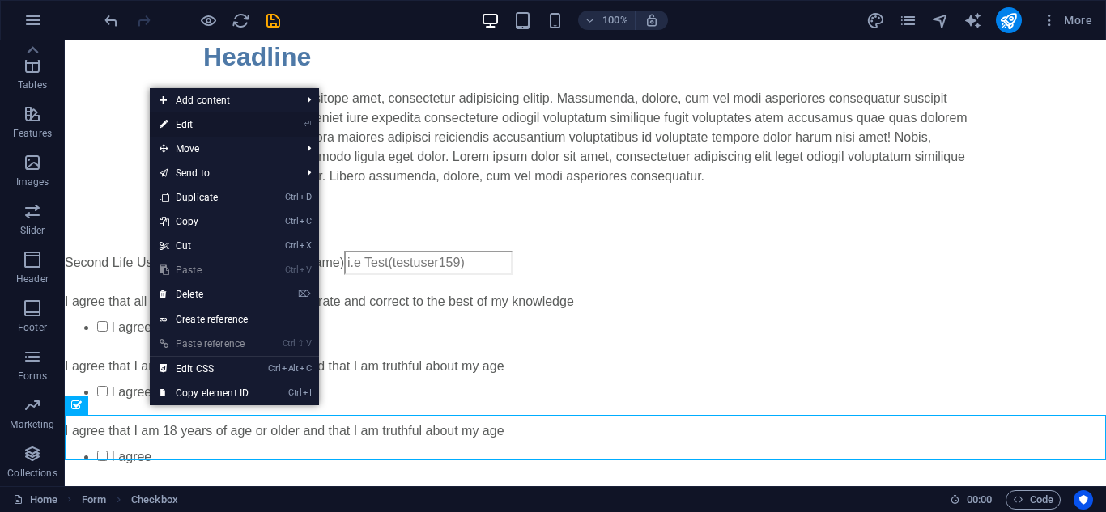
click at [178, 129] on link "⏎ Edit" at bounding box center [204, 124] width 108 height 24
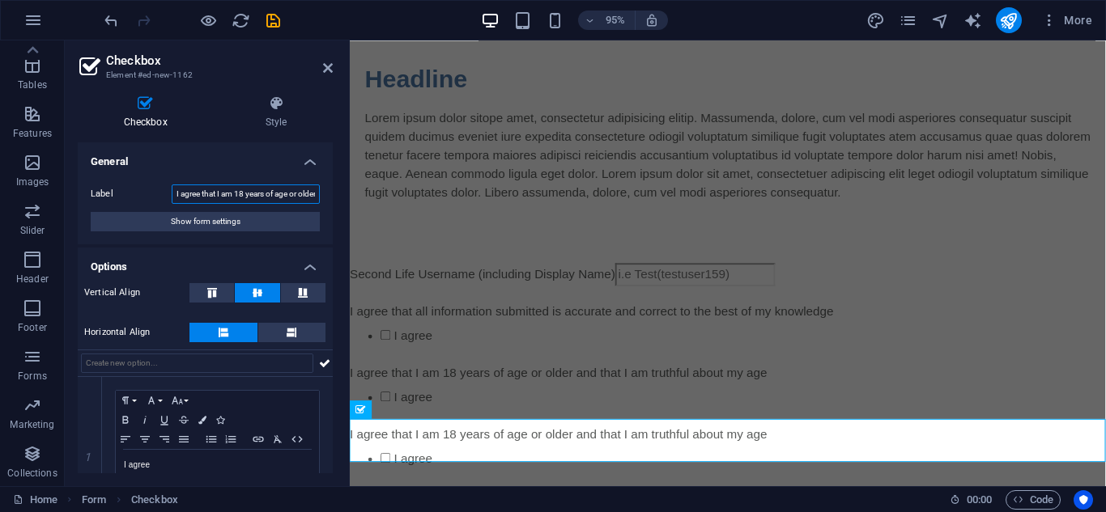
scroll to position [0, 138]
drag, startPoint x: 552, startPoint y: 235, endPoint x: 414, endPoint y: 206, distance: 140.5
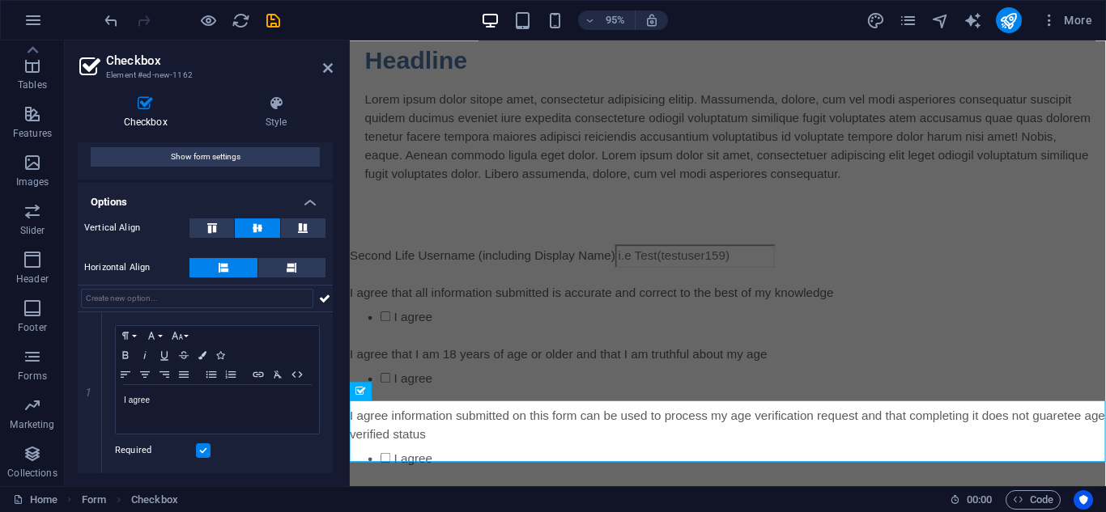
scroll to position [0, 0]
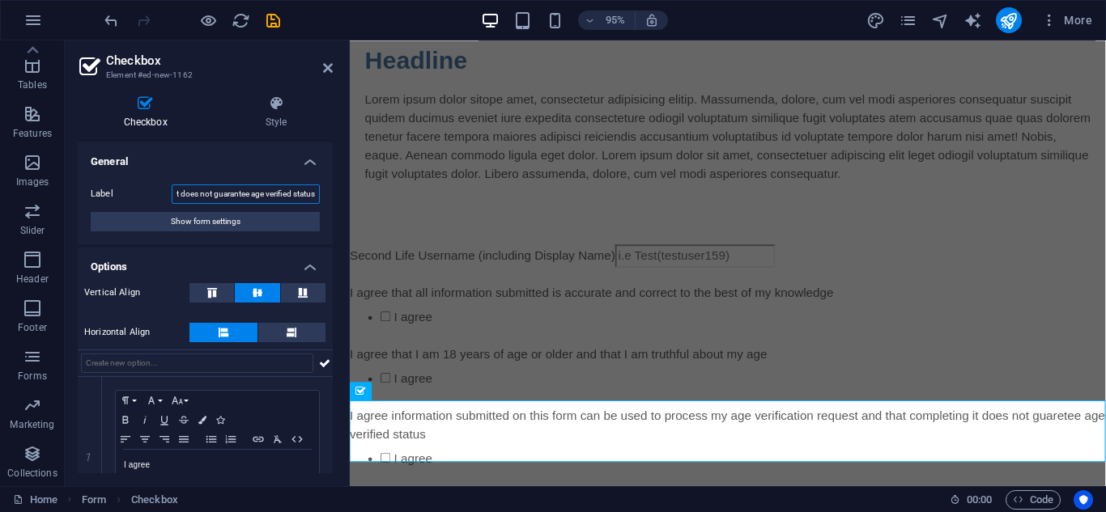
type input "I agree information submitted on this form can be used to process my age verifi…"
click at [337, 70] on aside "Checkbox Element #ed-new-1162 Checkbox Style General Label I agree information …" at bounding box center [207, 263] width 285 height 446
click at [325, 67] on icon at bounding box center [328, 68] width 10 height 13
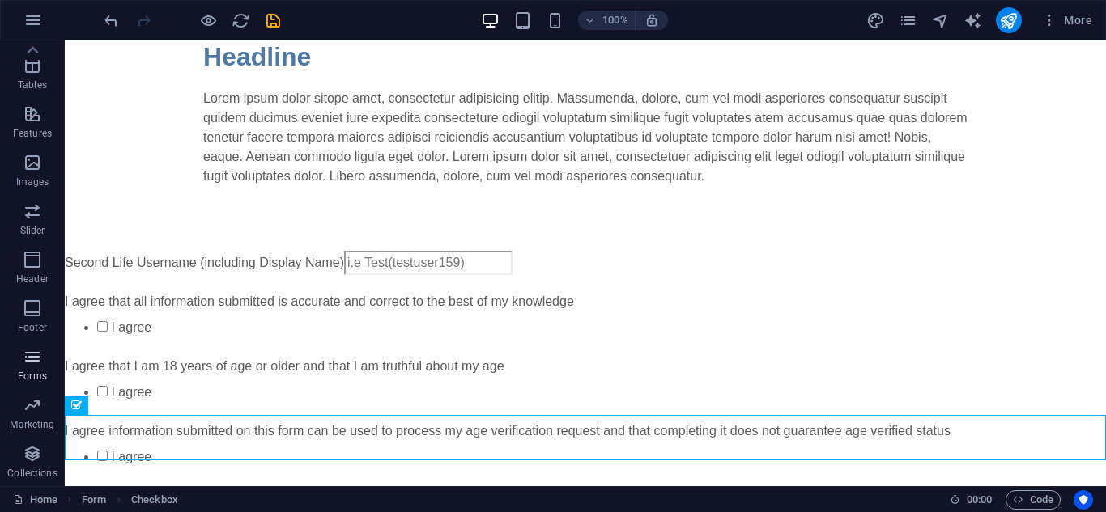
click at [29, 357] on icon "button" at bounding box center [32, 356] width 19 height 19
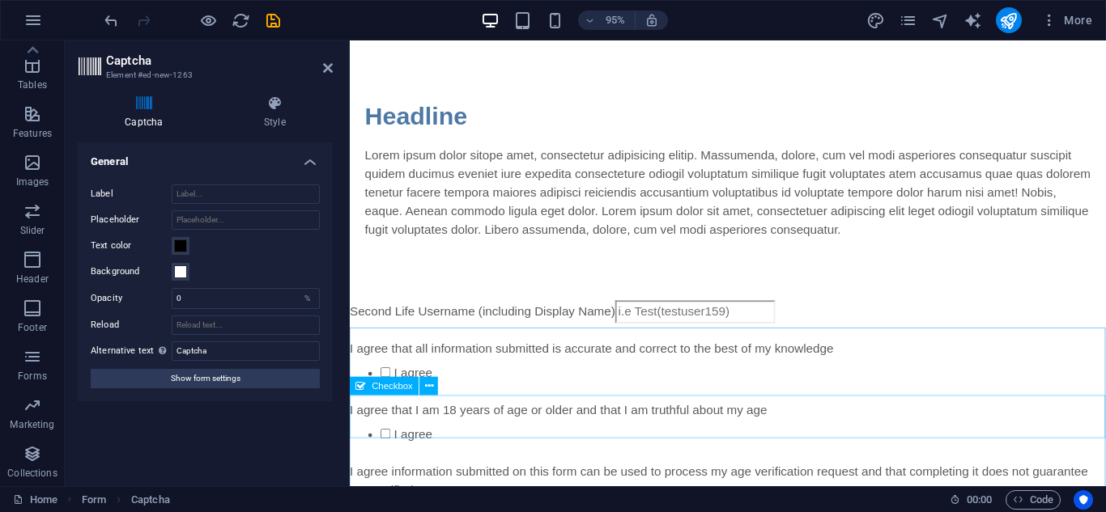
scroll to position [167, 0]
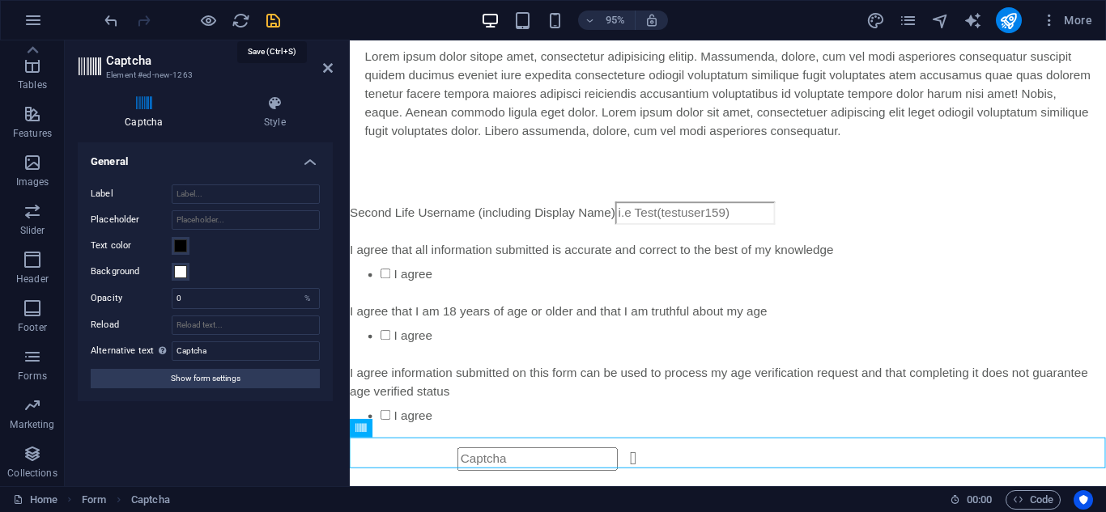
click at [277, 27] on icon "save" at bounding box center [273, 20] width 19 height 19
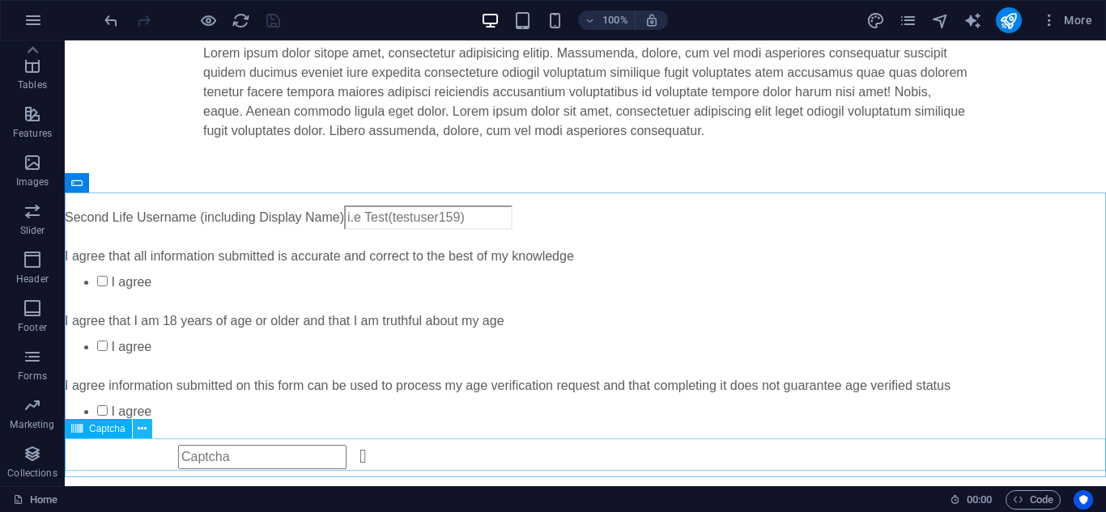
click at [150, 425] on button at bounding box center [142, 428] width 19 height 19
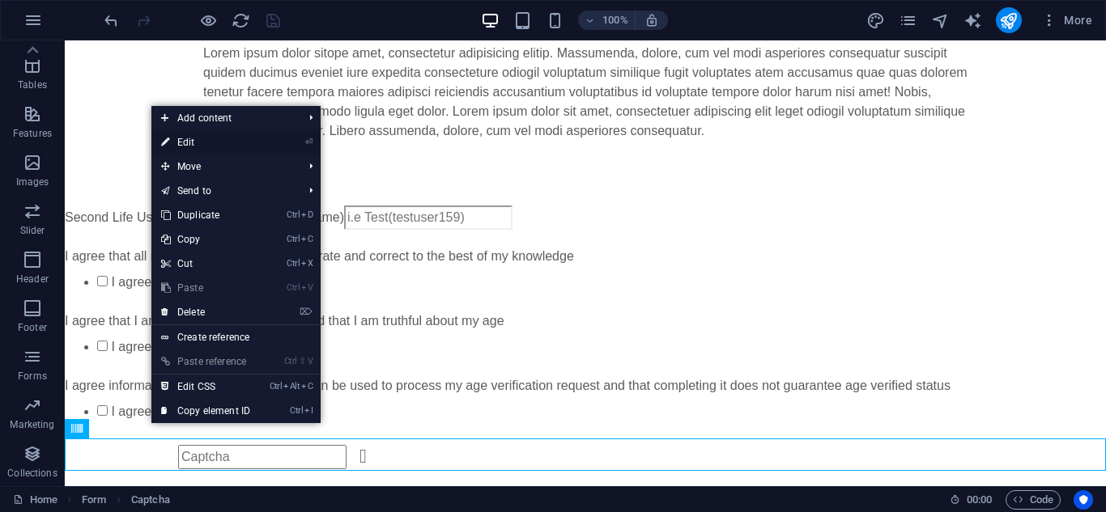
click at [176, 143] on link "⏎ Edit" at bounding box center [205, 142] width 108 height 24
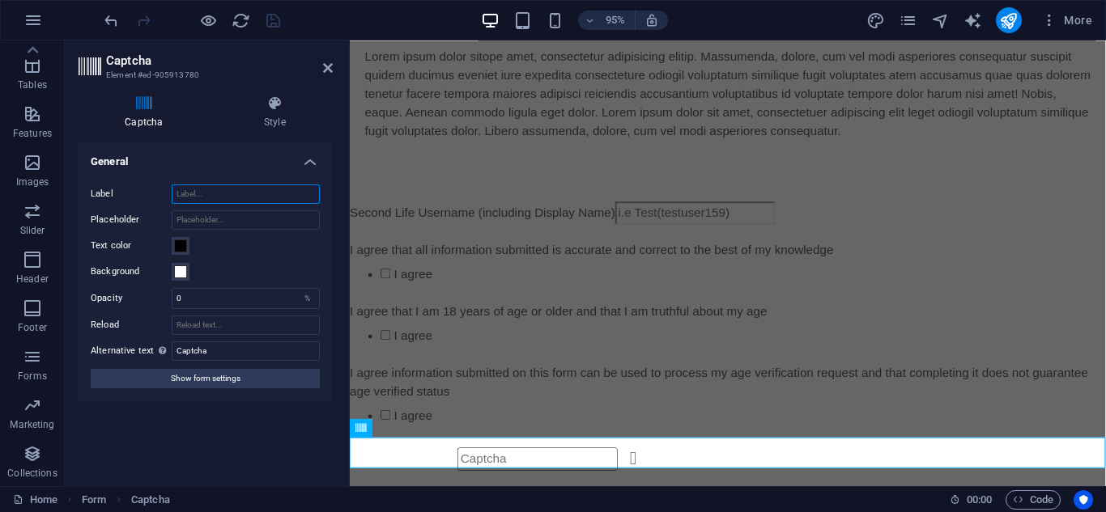
click at [218, 199] on input "Label" at bounding box center [246, 194] width 148 height 19
type input "Please complete the CAPCHA"
click at [204, 213] on input "Placeholder" at bounding box center [246, 219] width 148 height 19
click at [220, 350] on input "Captcha" at bounding box center [246, 351] width 148 height 19
click at [233, 99] on icon at bounding box center [275, 104] width 116 height 16
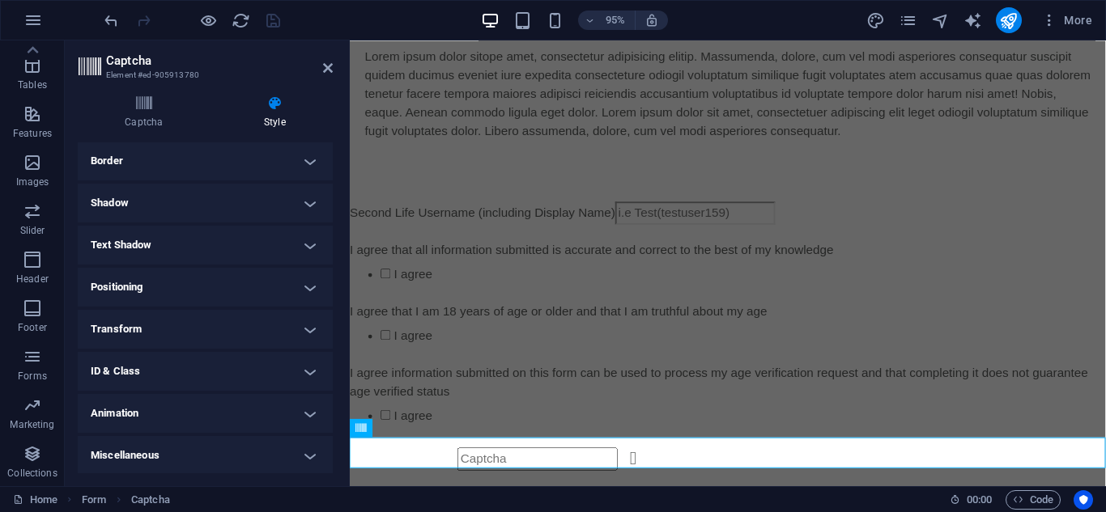
scroll to position [0, 0]
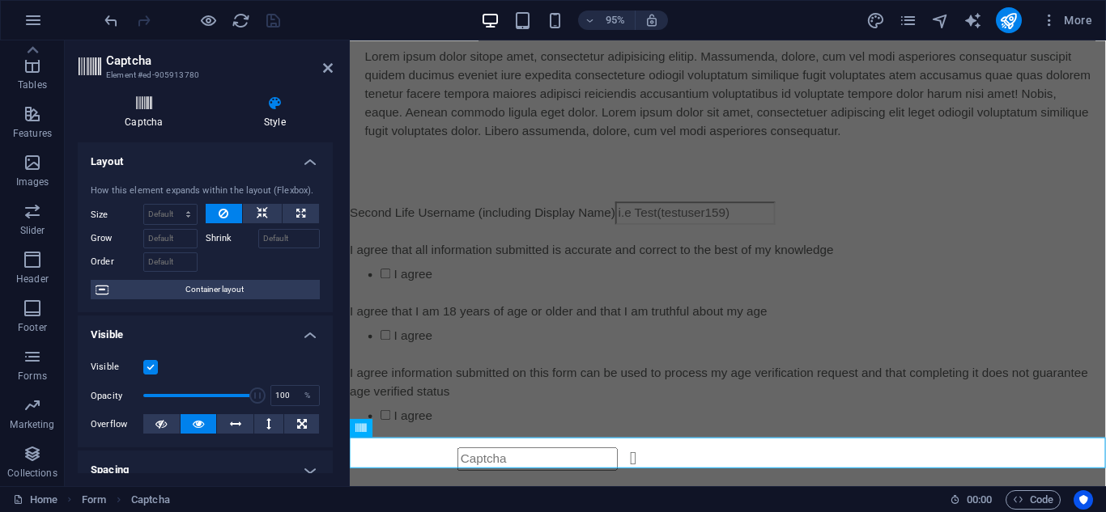
click at [148, 110] on icon at bounding box center [144, 104] width 133 height 16
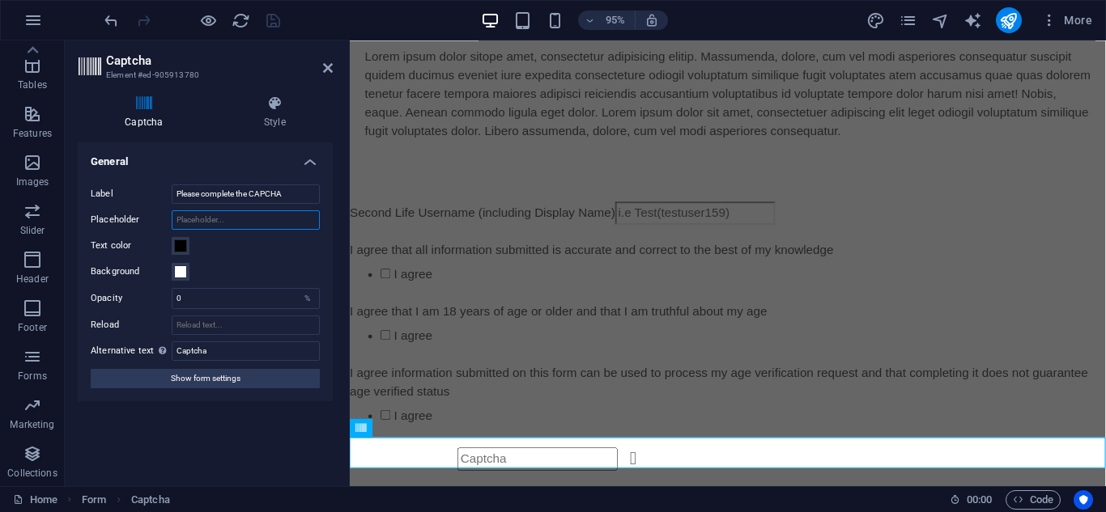
click at [185, 218] on input "Placeholder" at bounding box center [246, 219] width 148 height 19
click at [323, 66] on icon at bounding box center [328, 68] width 10 height 13
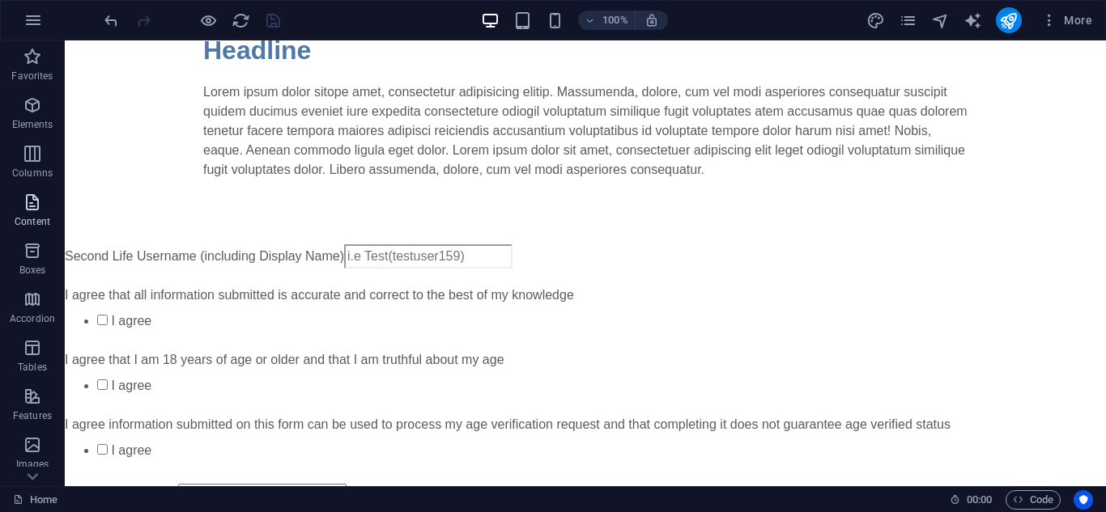
click at [40, 208] on icon "button" at bounding box center [32, 202] width 19 height 19
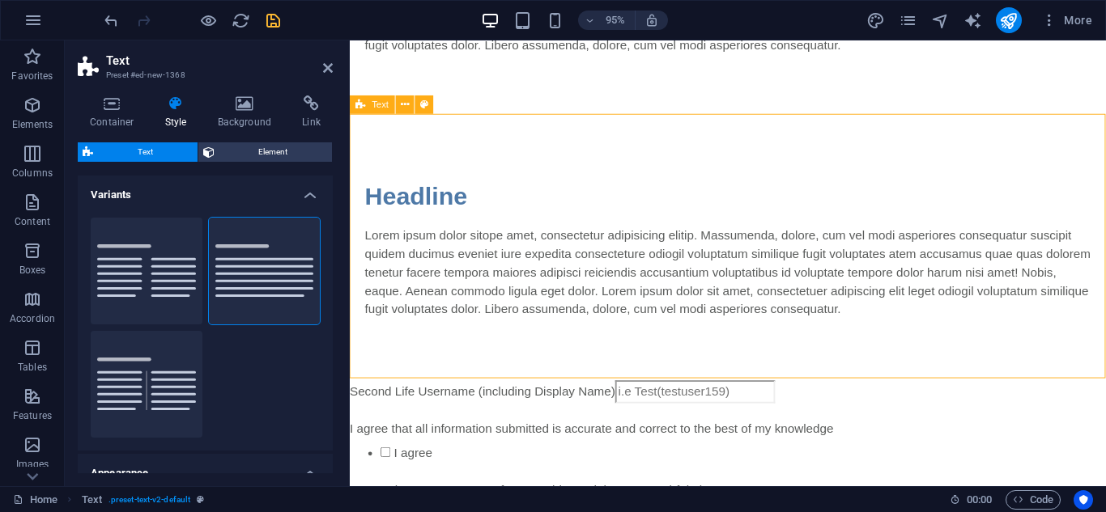
scroll to position [242, 0]
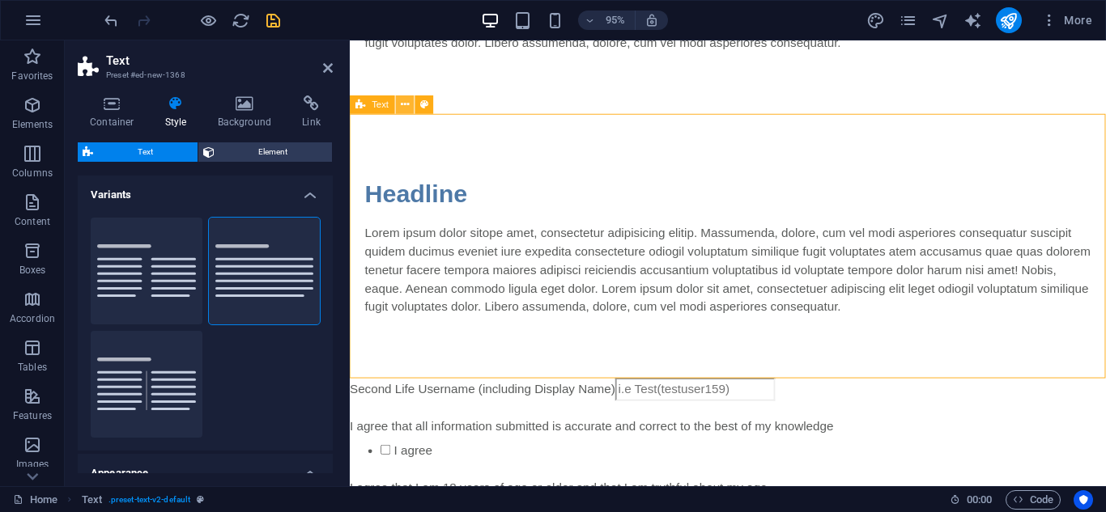
click at [402, 105] on icon at bounding box center [405, 104] width 8 height 16
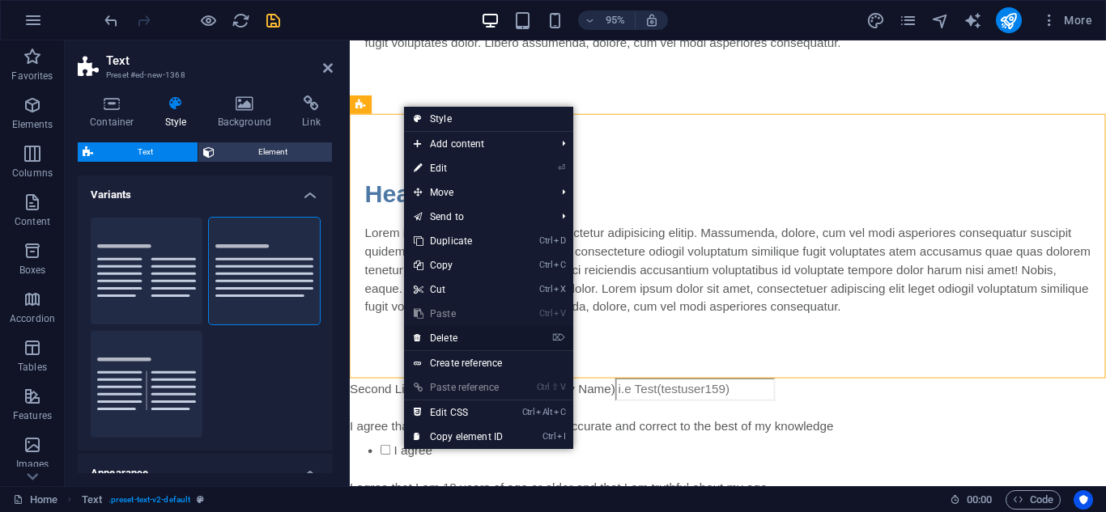
click at [425, 337] on link "⌦ Delete" at bounding box center [458, 338] width 108 height 24
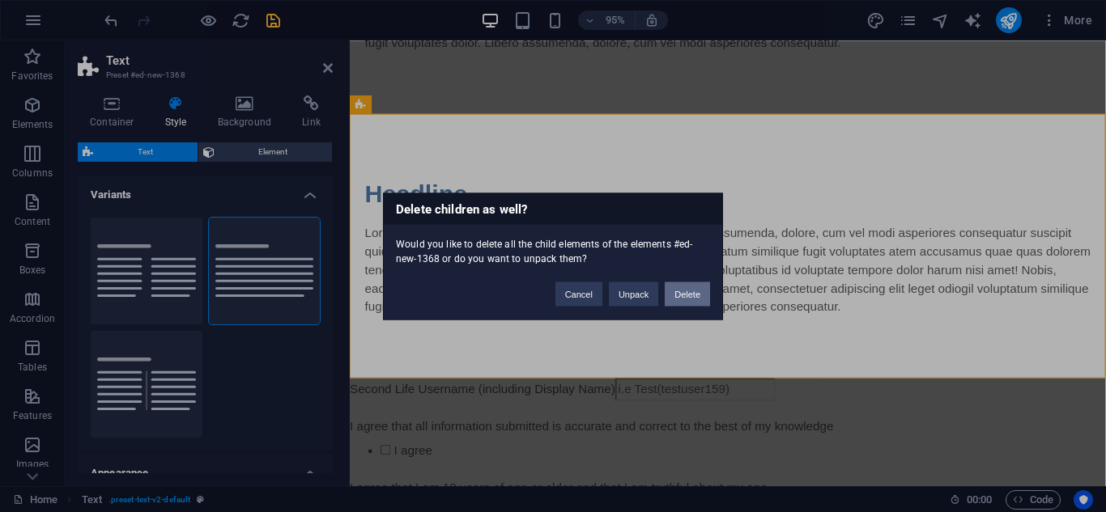
click at [671, 285] on button "Delete" at bounding box center [686, 294] width 45 height 24
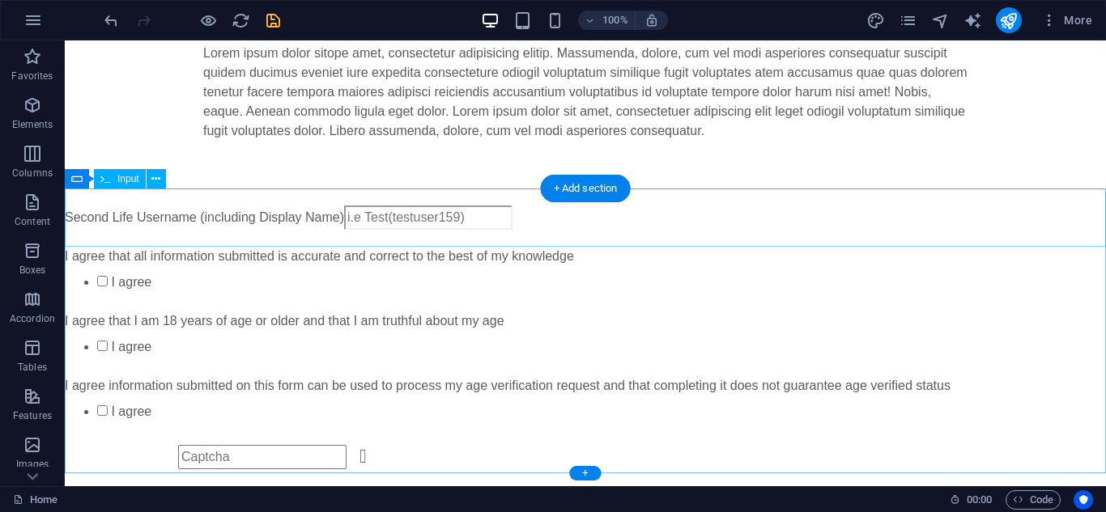
scroll to position [0, 0]
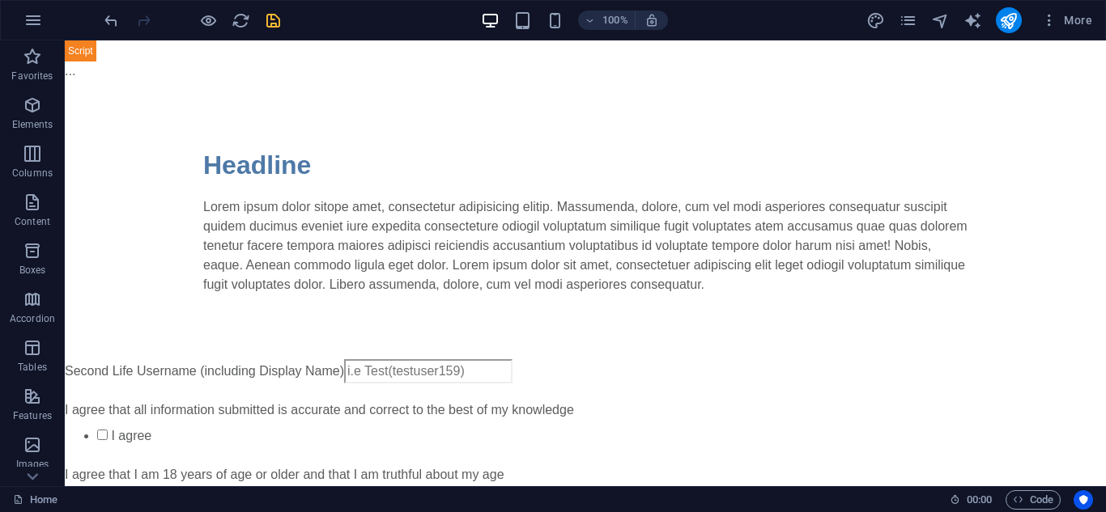
click at [263, 23] on span "save" at bounding box center [272, 20] width 19 height 19
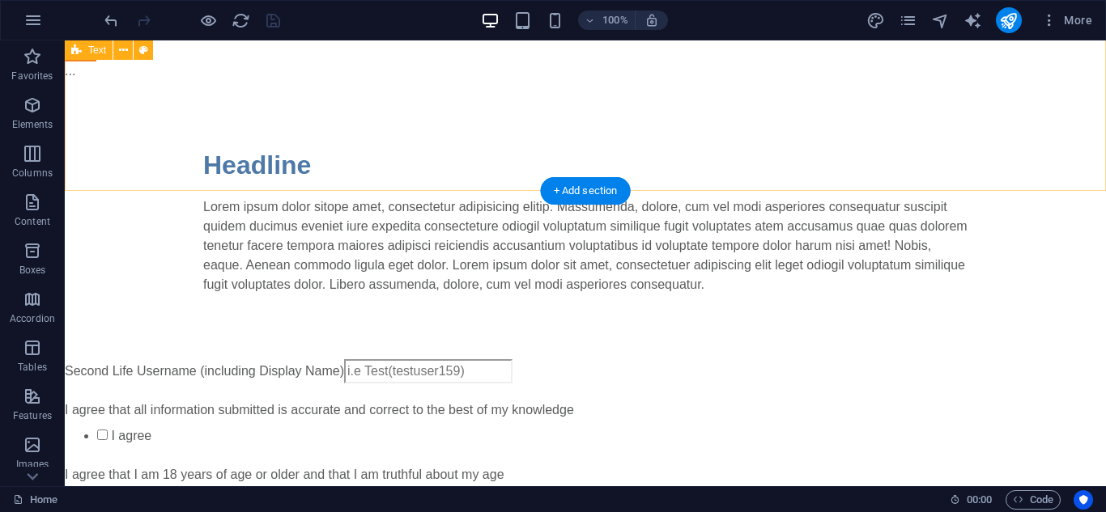
scroll to position [171, 0]
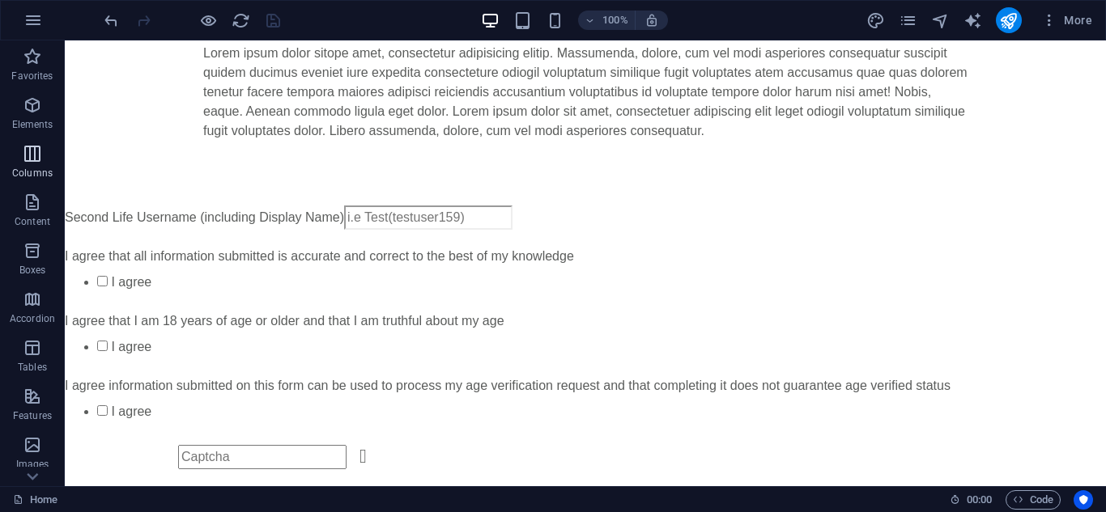
click at [28, 162] on icon "button" at bounding box center [32, 153] width 19 height 19
click at [24, 104] on icon "button" at bounding box center [32, 105] width 19 height 19
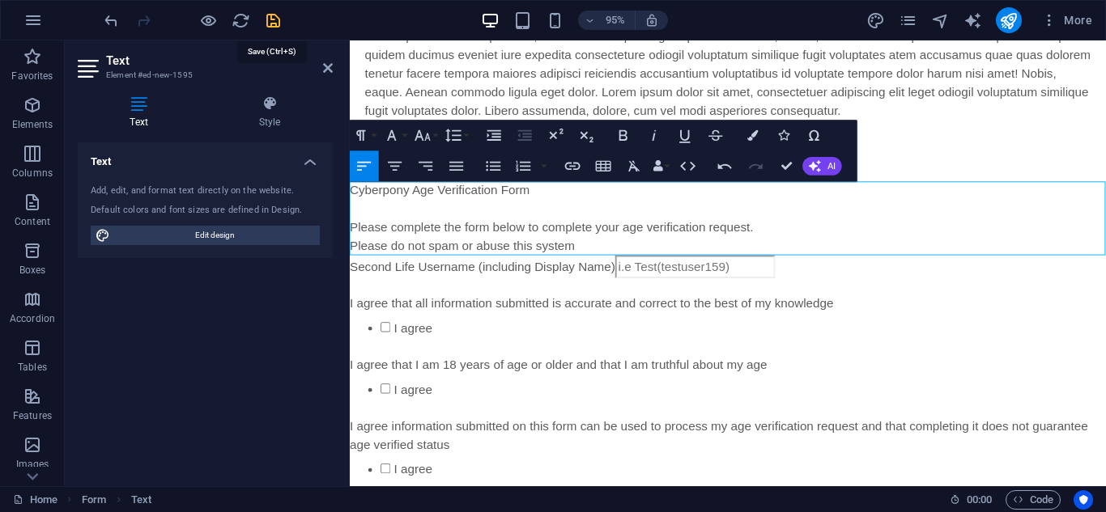
click at [266, 26] on icon "save" at bounding box center [273, 20] width 19 height 19
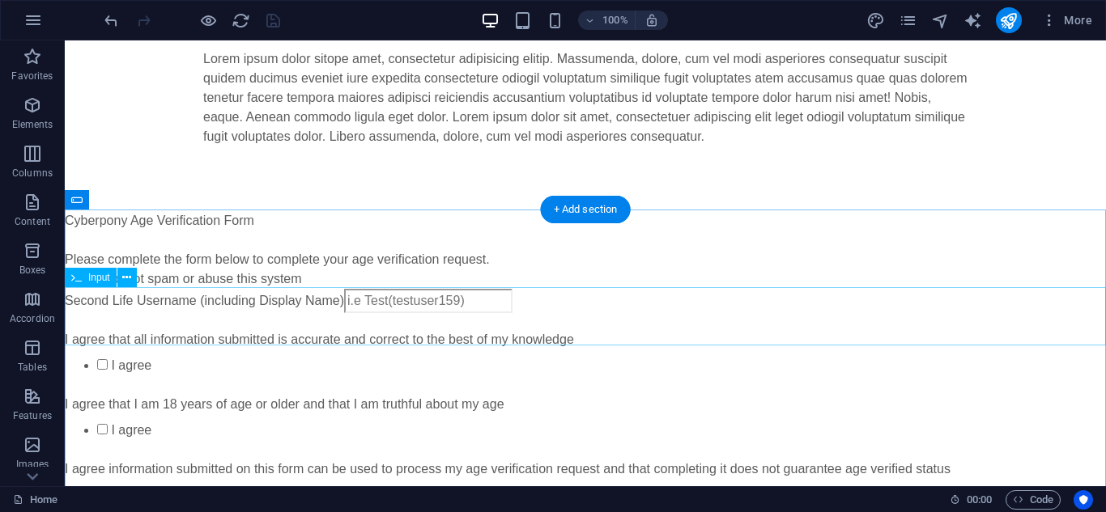
scroll to position [151, 0]
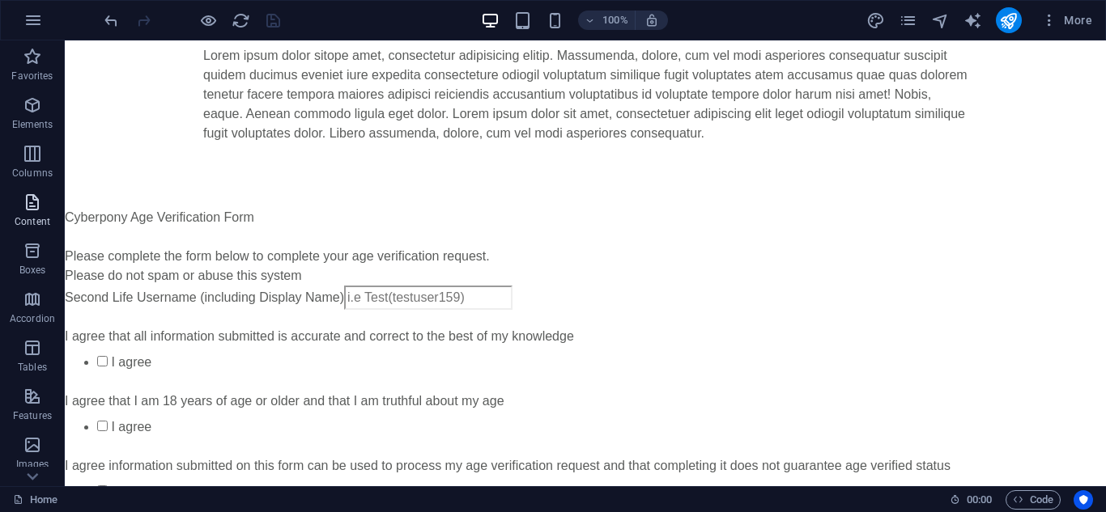
click at [26, 211] on icon "button" at bounding box center [32, 202] width 19 height 19
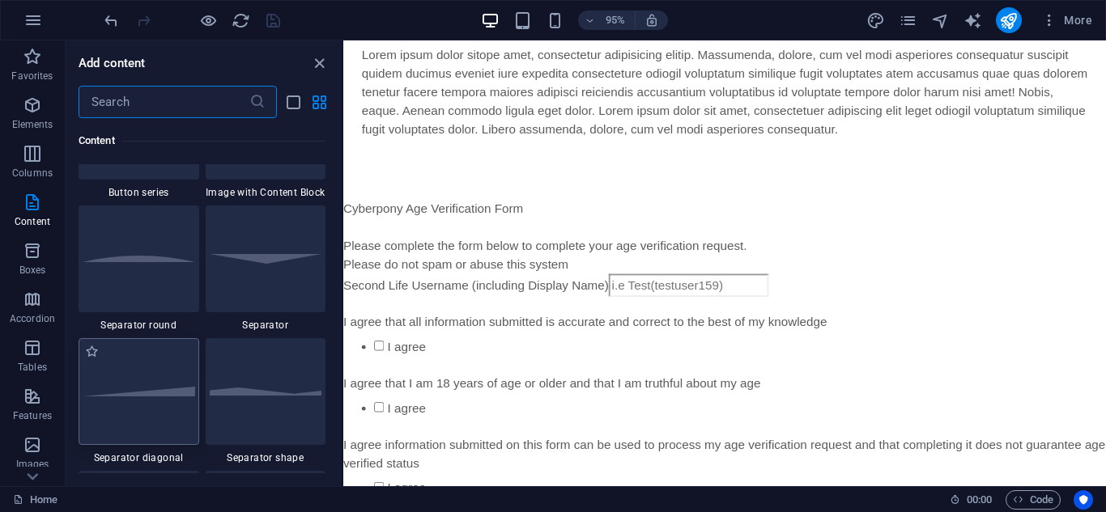
scroll to position [3857, 0]
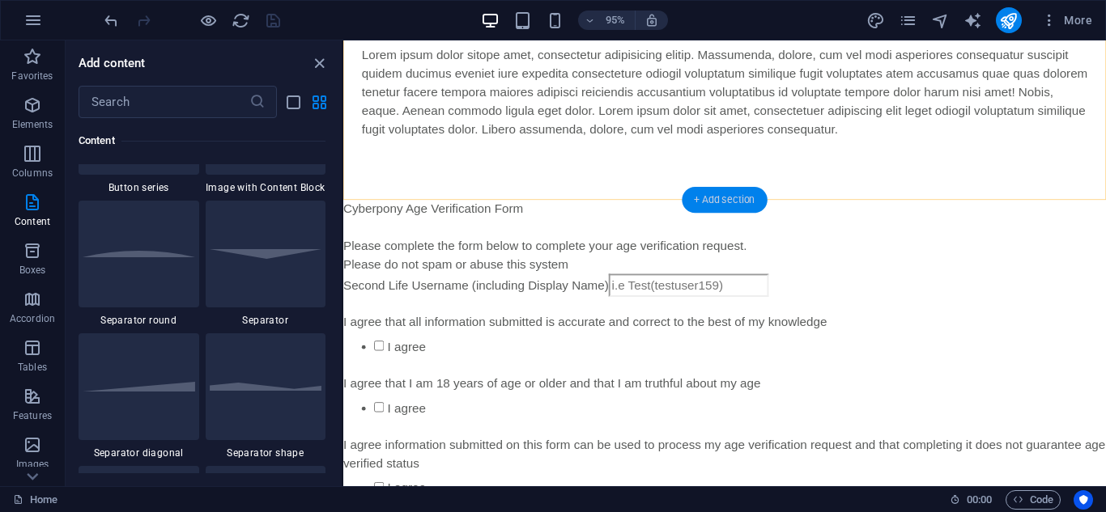
click at [705, 192] on div "+ Add section" at bounding box center [723, 200] width 85 height 26
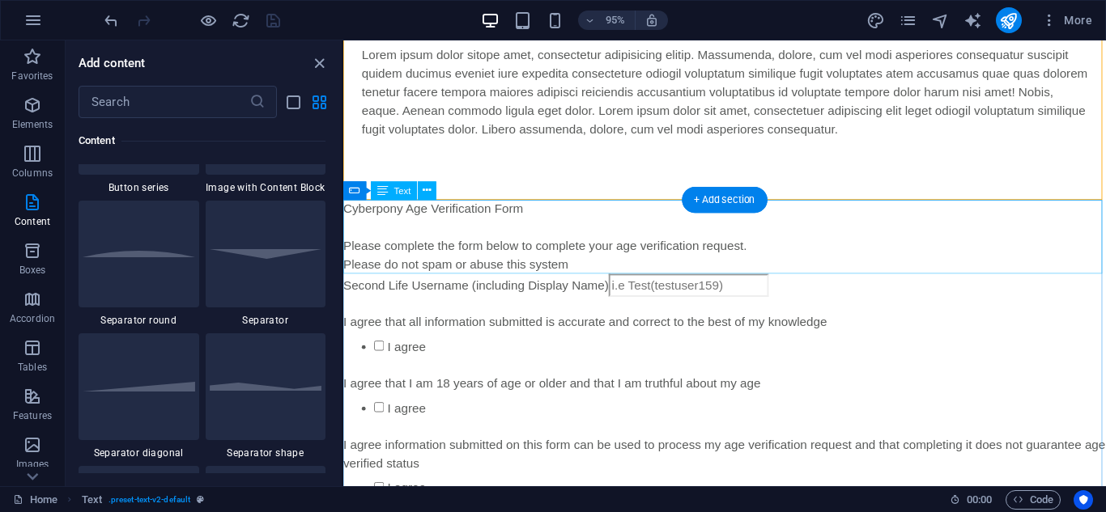
scroll to position [2832, 0]
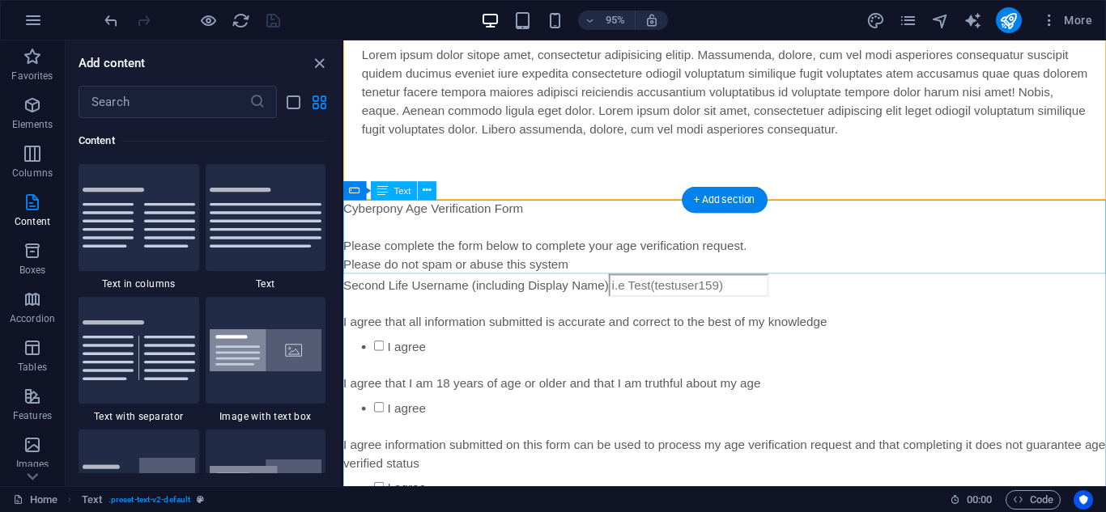
click at [447, 247] on div "Cyberpony Age Verification Form Please complete the form below to complete your…" at bounding box center [744, 247] width 803 height 78
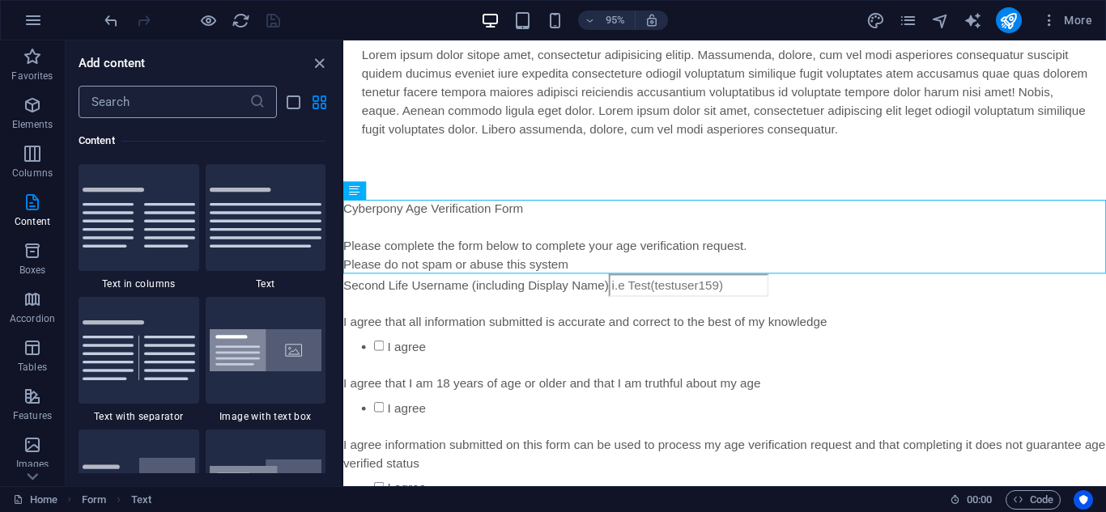
click at [172, 111] on input "text" at bounding box center [164, 102] width 171 height 32
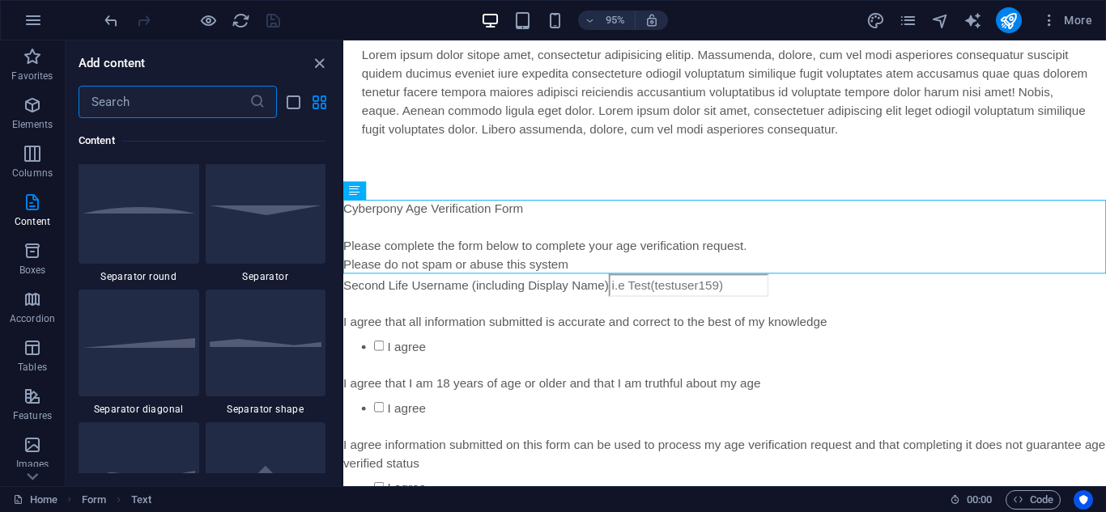
scroll to position [3894, 0]
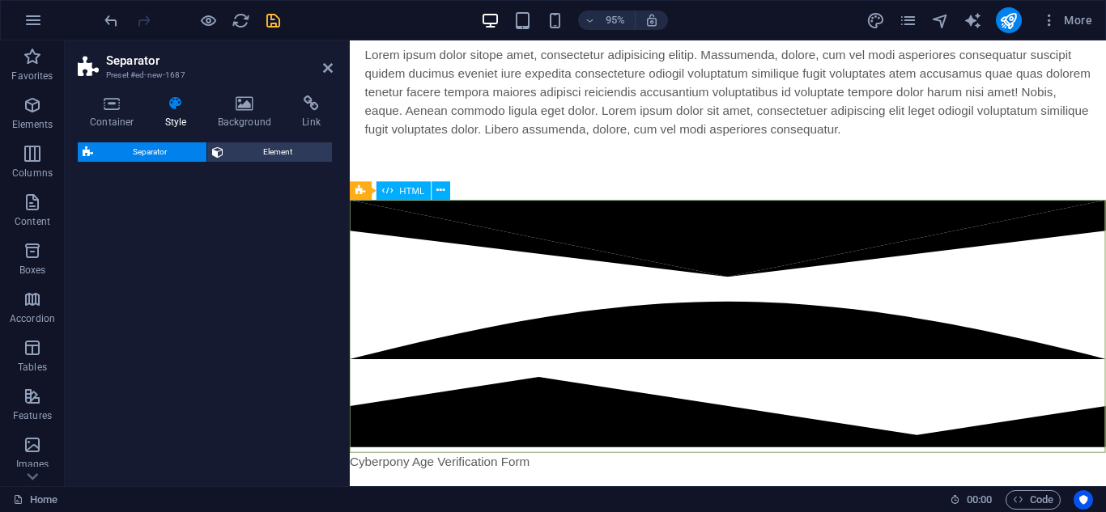
select select "rem"
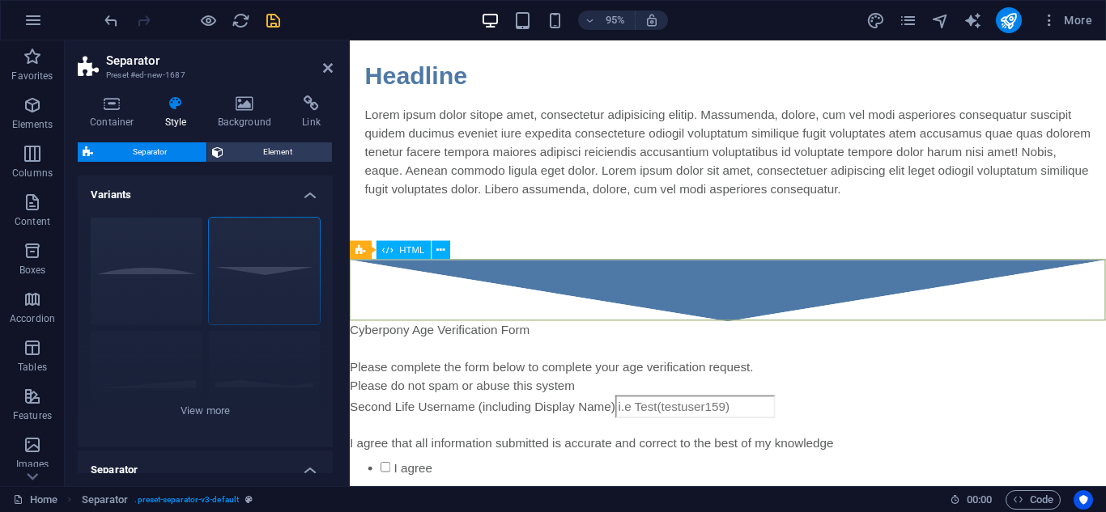
scroll to position [89, 0]
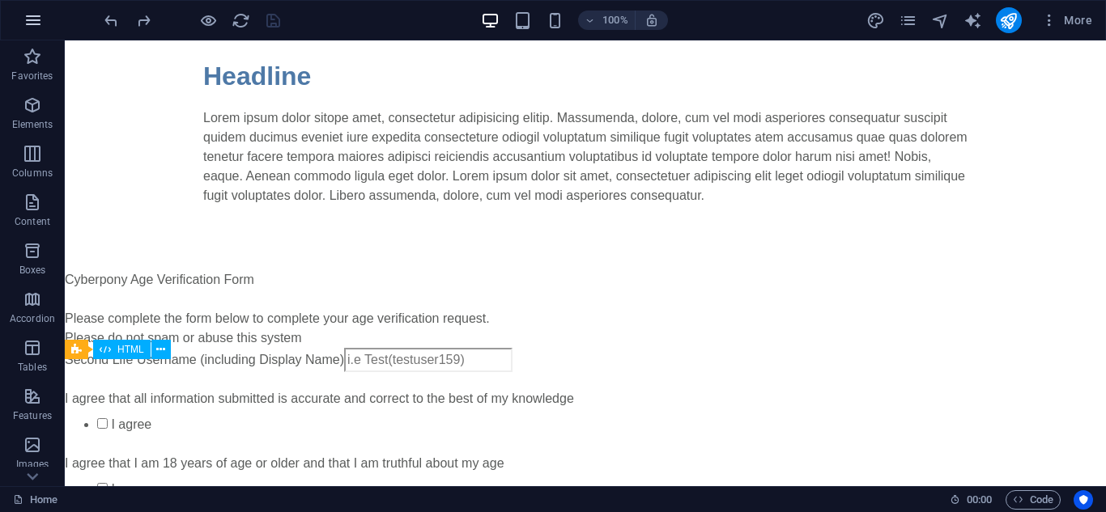
click at [24, 23] on icon "button" at bounding box center [32, 20] width 19 height 19
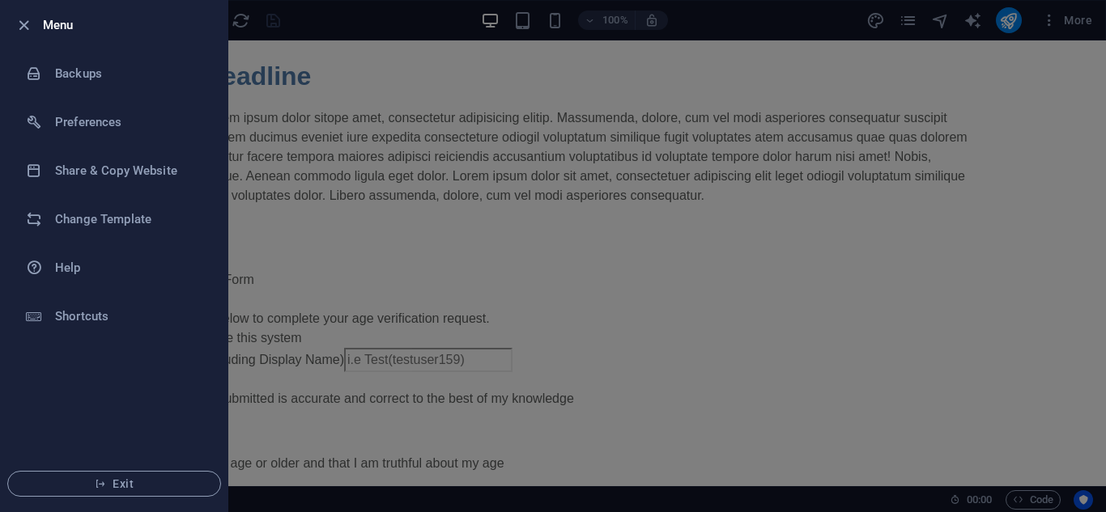
click at [511, 270] on div at bounding box center [553, 256] width 1106 height 512
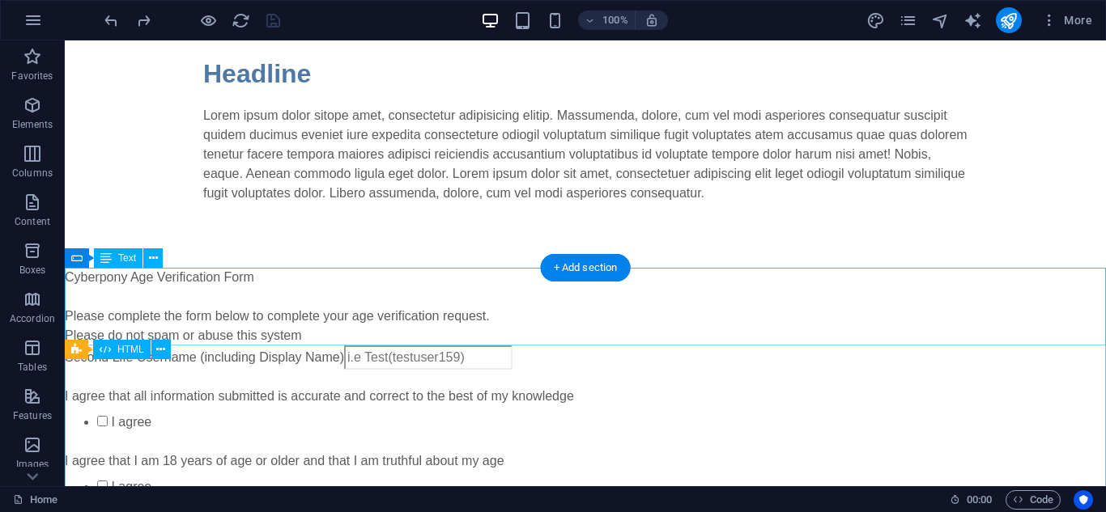
scroll to position [0, 0]
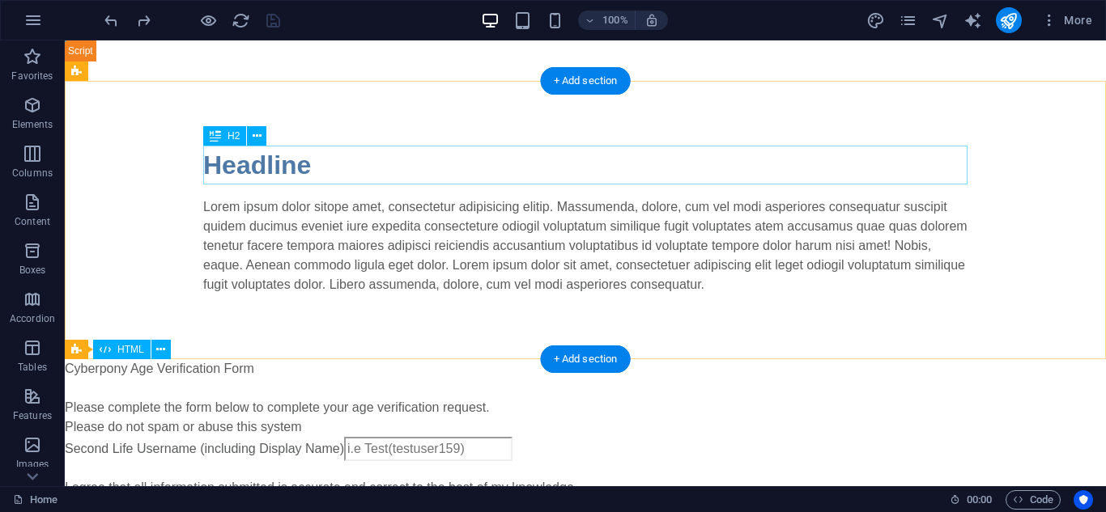
click at [320, 163] on div "Headline" at bounding box center [585, 165] width 764 height 39
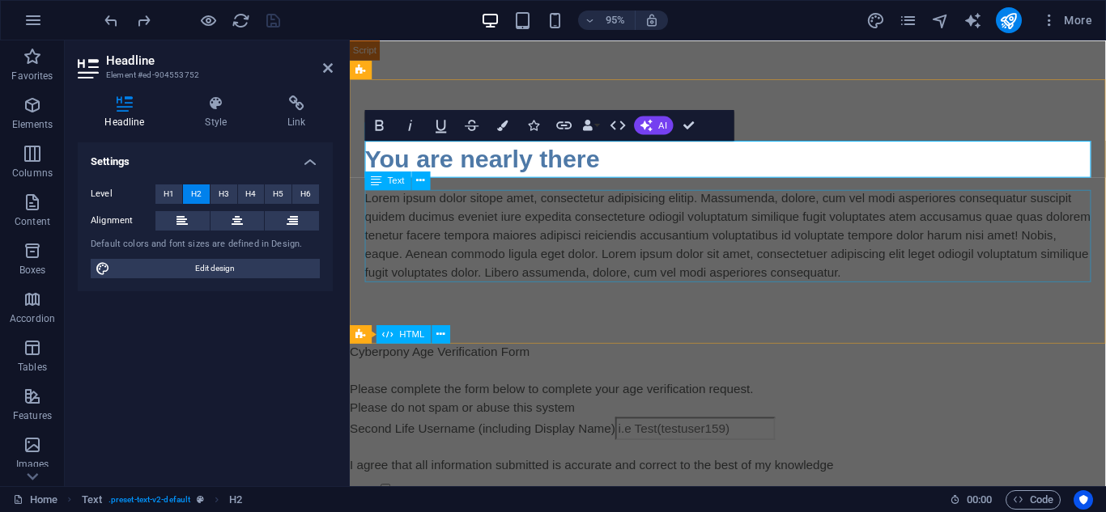
click at [399, 234] on div "Lorem ipsum dolor sitope amet, consectetur adipisicing elitip. Massumenda, dolo…" at bounding box center [748, 245] width 764 height 97
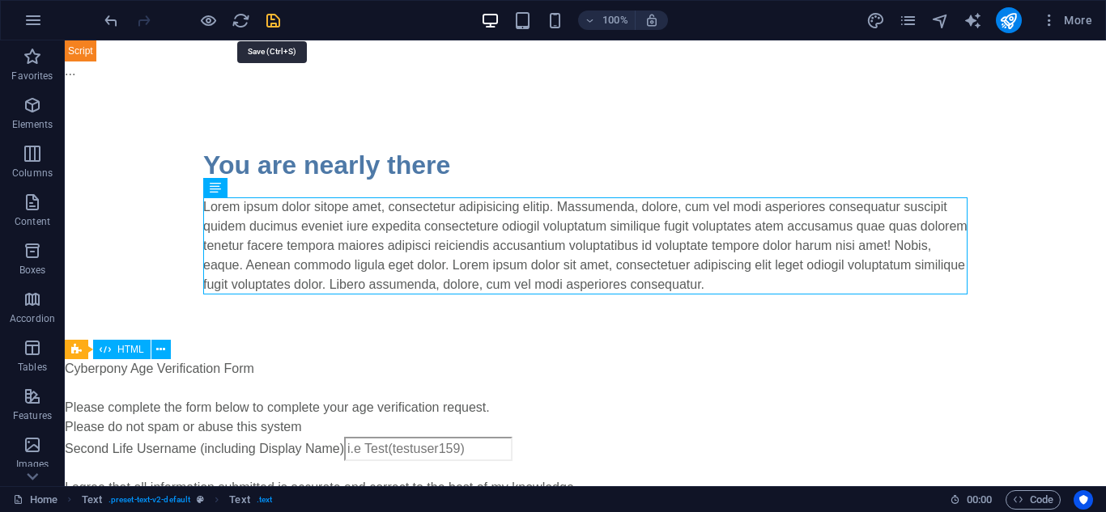
click at [274, 17] on icon "save" at bounding box center [273, 20] width 19 height 19
